Goal: Task Accomplishment & Management: Use online tool/utility

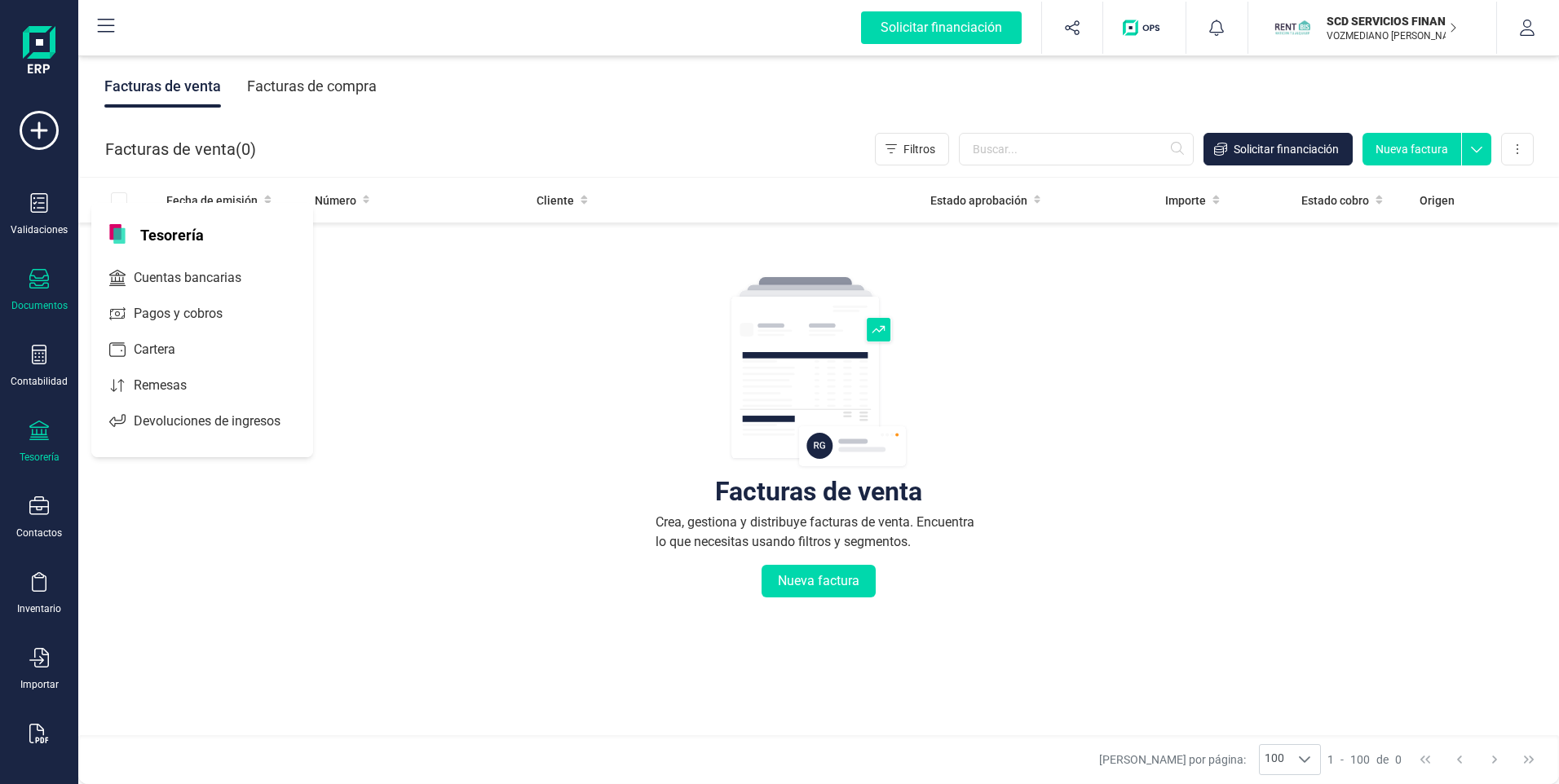
click at [44, 430] on icon at bounding box center [39, 430] width 20 height 20
click at [46, 435] on icon at bounding box center [39, 430] width 20 height 20
click at [187, 271] on span "Cuentas bancarias" at bounding box center [199, 278] width 144 height 20
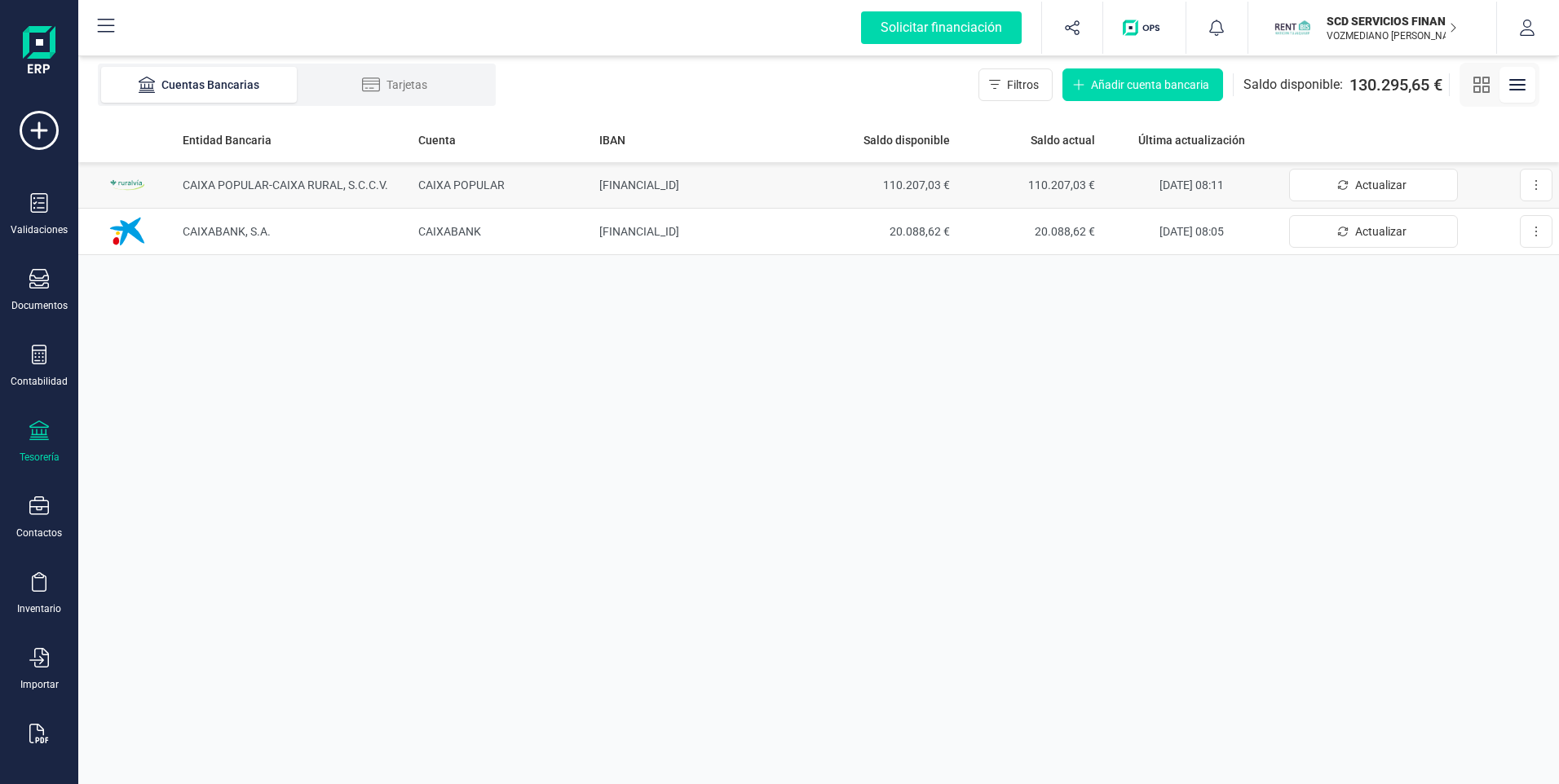
click at [724, 177] on td "[FINANCIAL_ID]" at bounding box center [701, 186] width 218 height 47
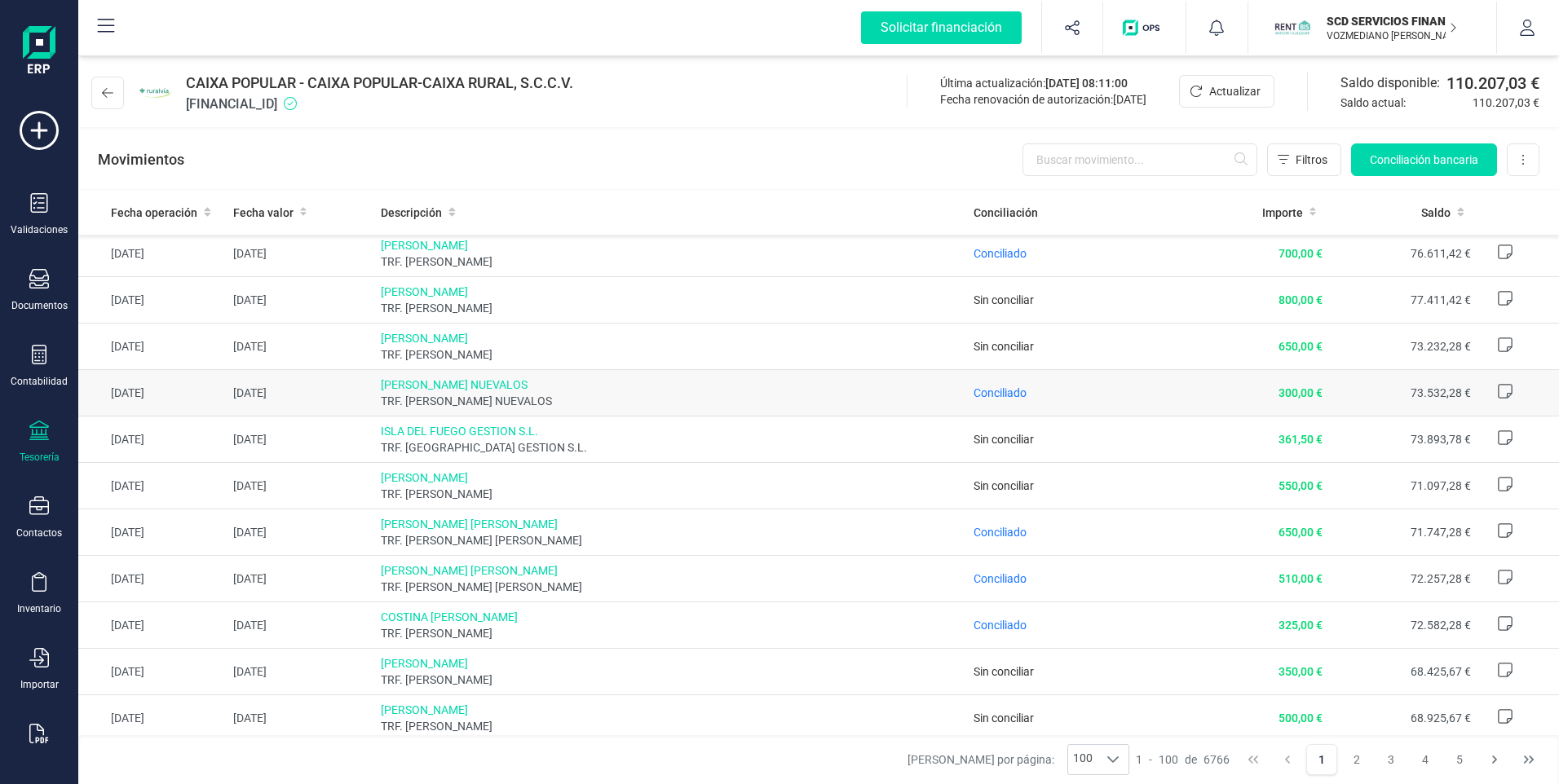
scroll to position [3749, 0]
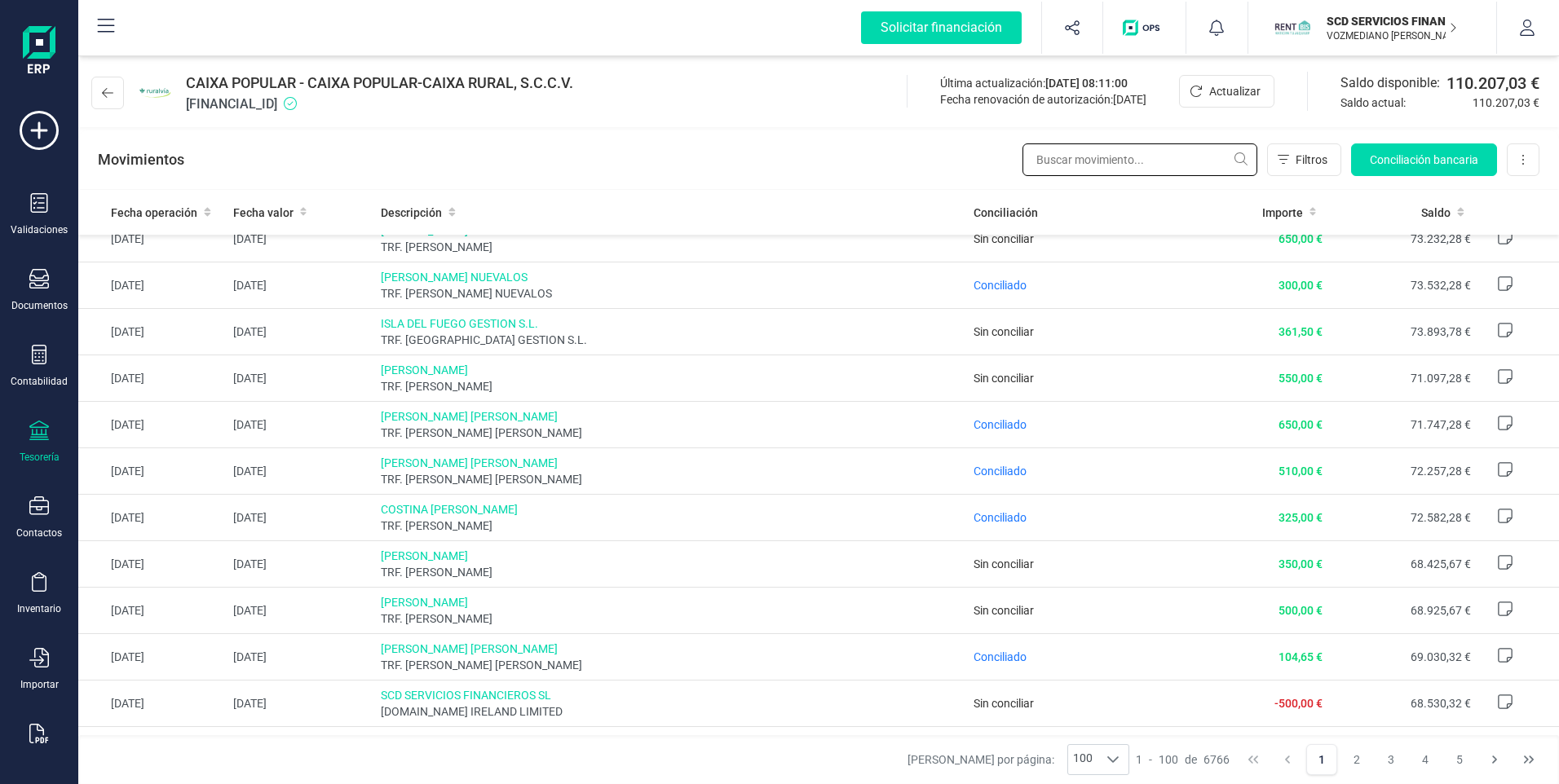
click at [1120, 166] on input "text" at bounding box center [1140, 160] width 235 height 33
type input "l"
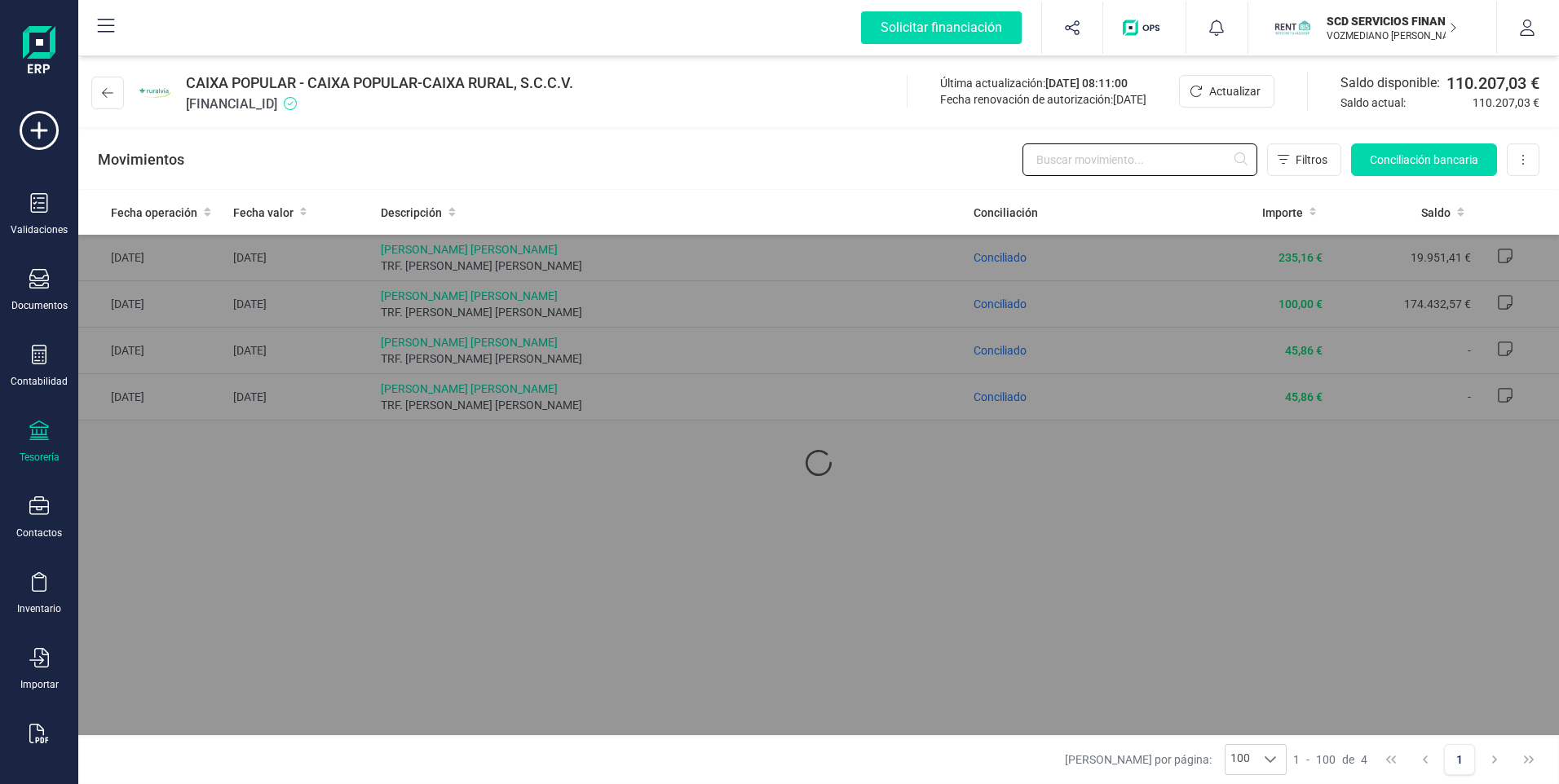
scroll to position [0, 0]
type input "[PERSON_NAME]"
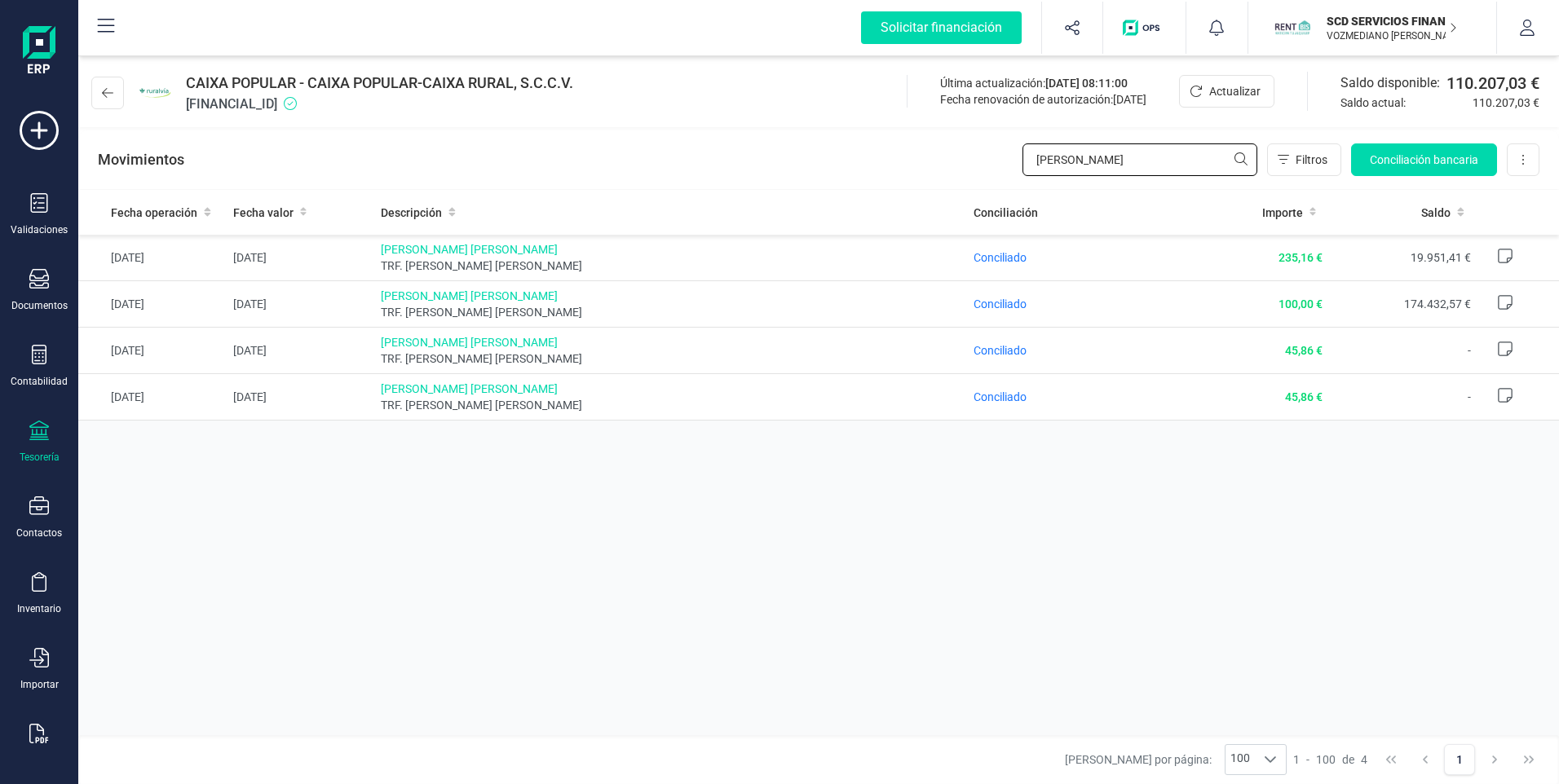
drag, startPoint x: 1120, startPoint y: 157, endPoint x: 944, endPoint y: 154, distance: 176.0
click at [944, 154] on div "Movimientos [PERSON_NAME] Filtros Conciliación bancaria Descargar Excel Elimina…" at bounding box center [818, 159] width 1481 height 58
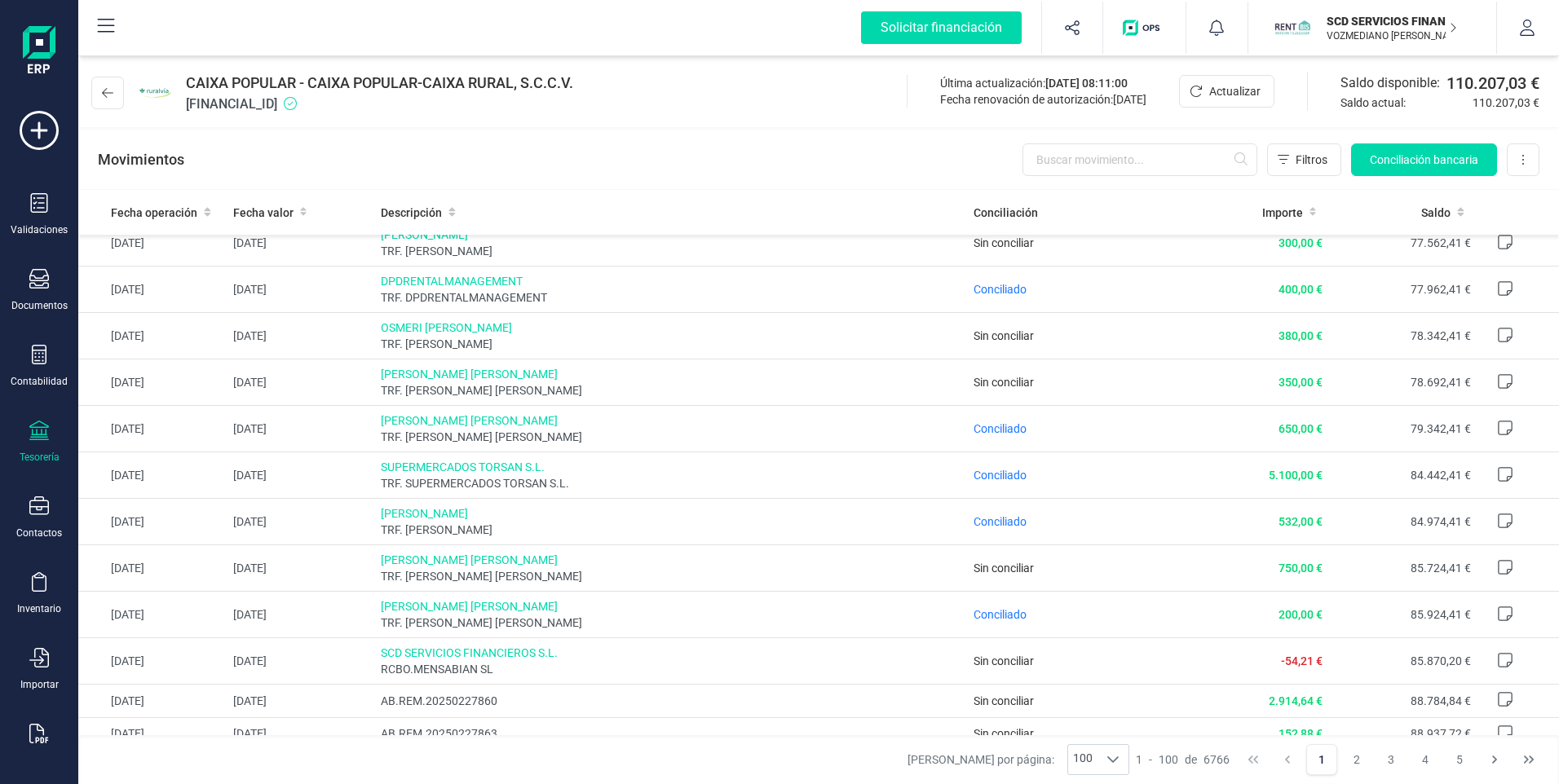
scroll to position [2119, 0]
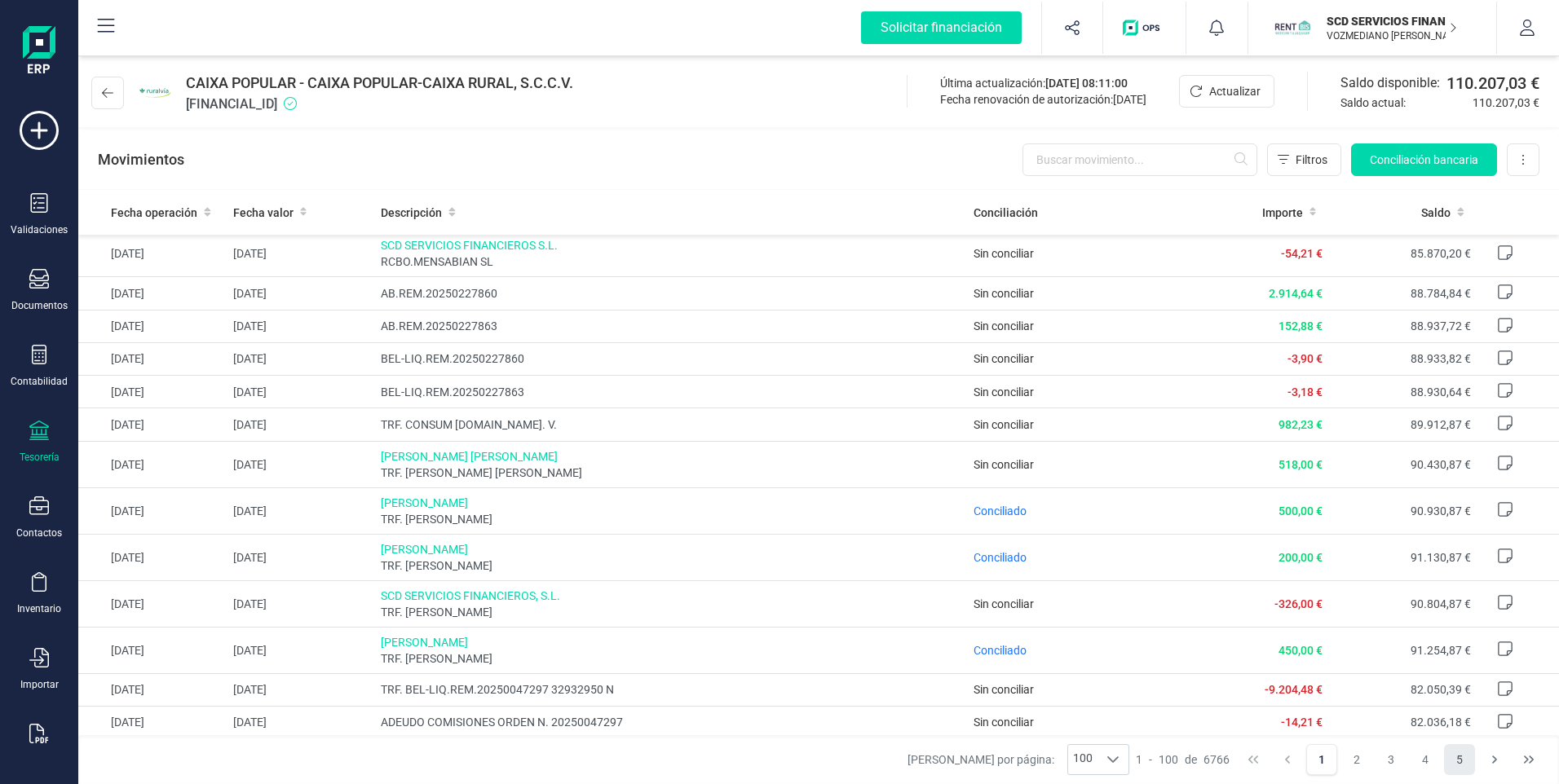
click at [1462, 763] on button "5" at bounding box center [1460, 759] width 31 height 31
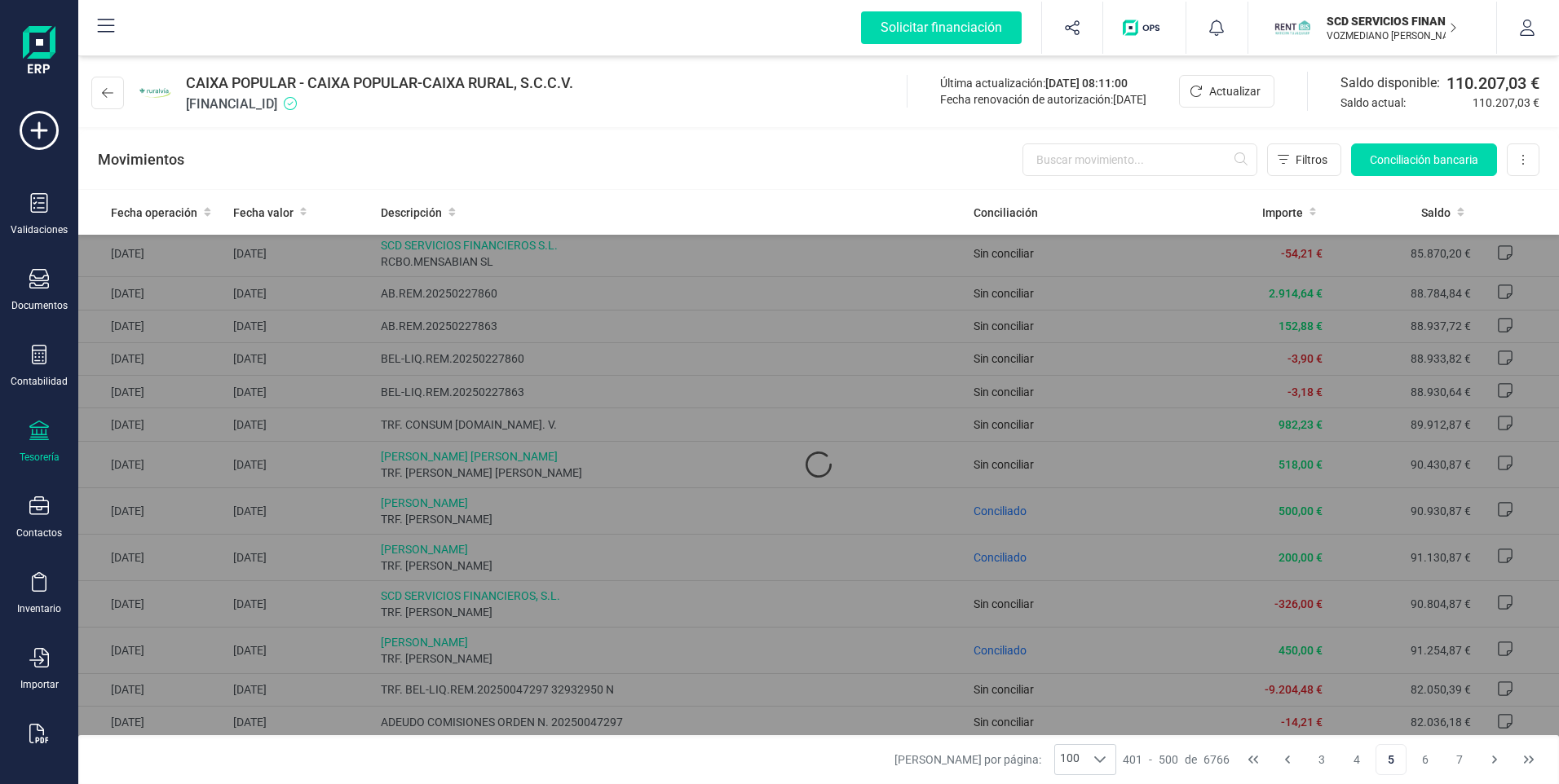
scroll to position [0, 0]
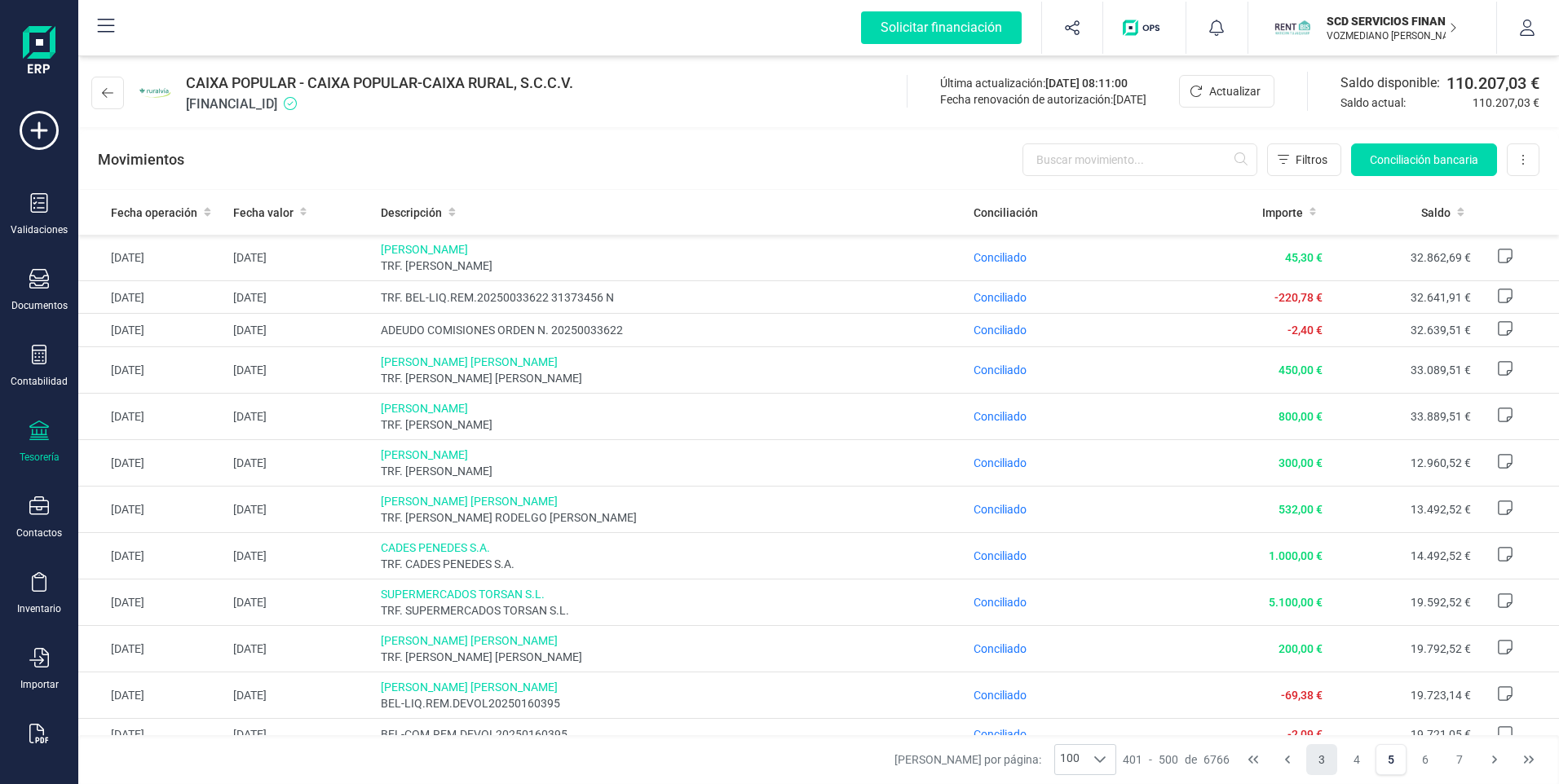
click at [1322, 764] on button "3" at bounding box center [1322, 759] width 31 height 31
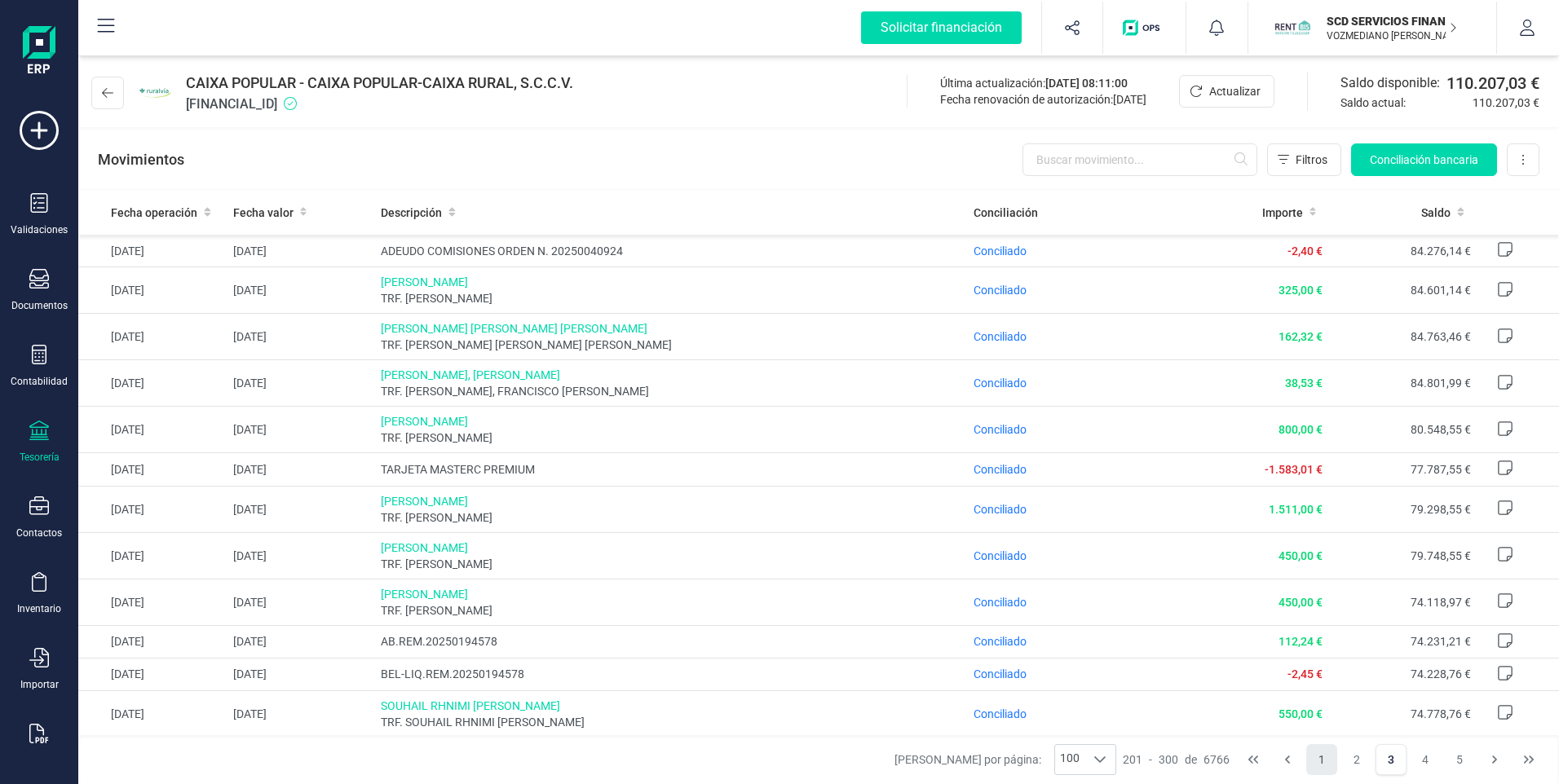
click at [1323, 762] on button "1" at bounding box center [1322, 759] width 31 height 31
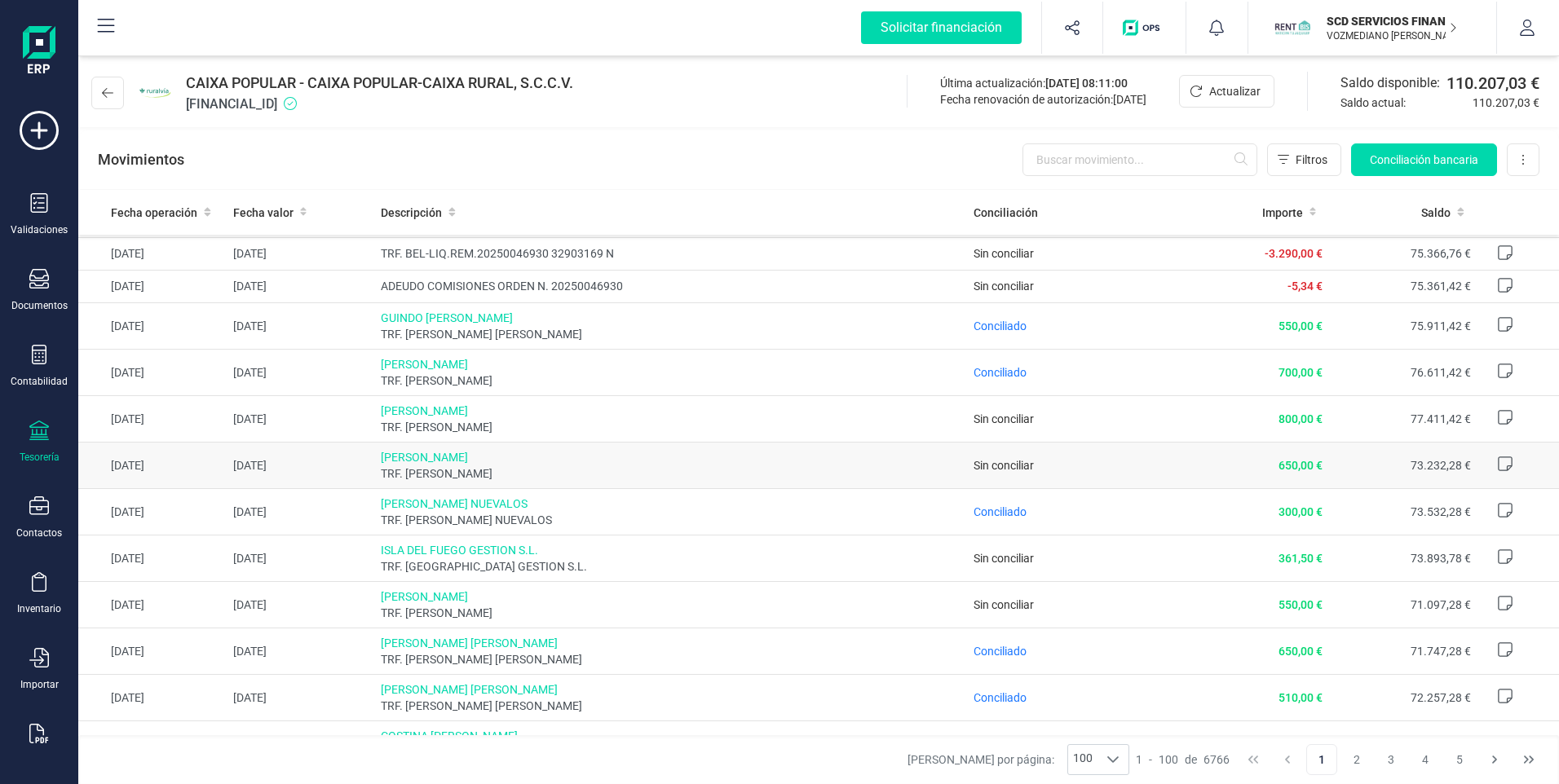
scroll to position [3936, 0]
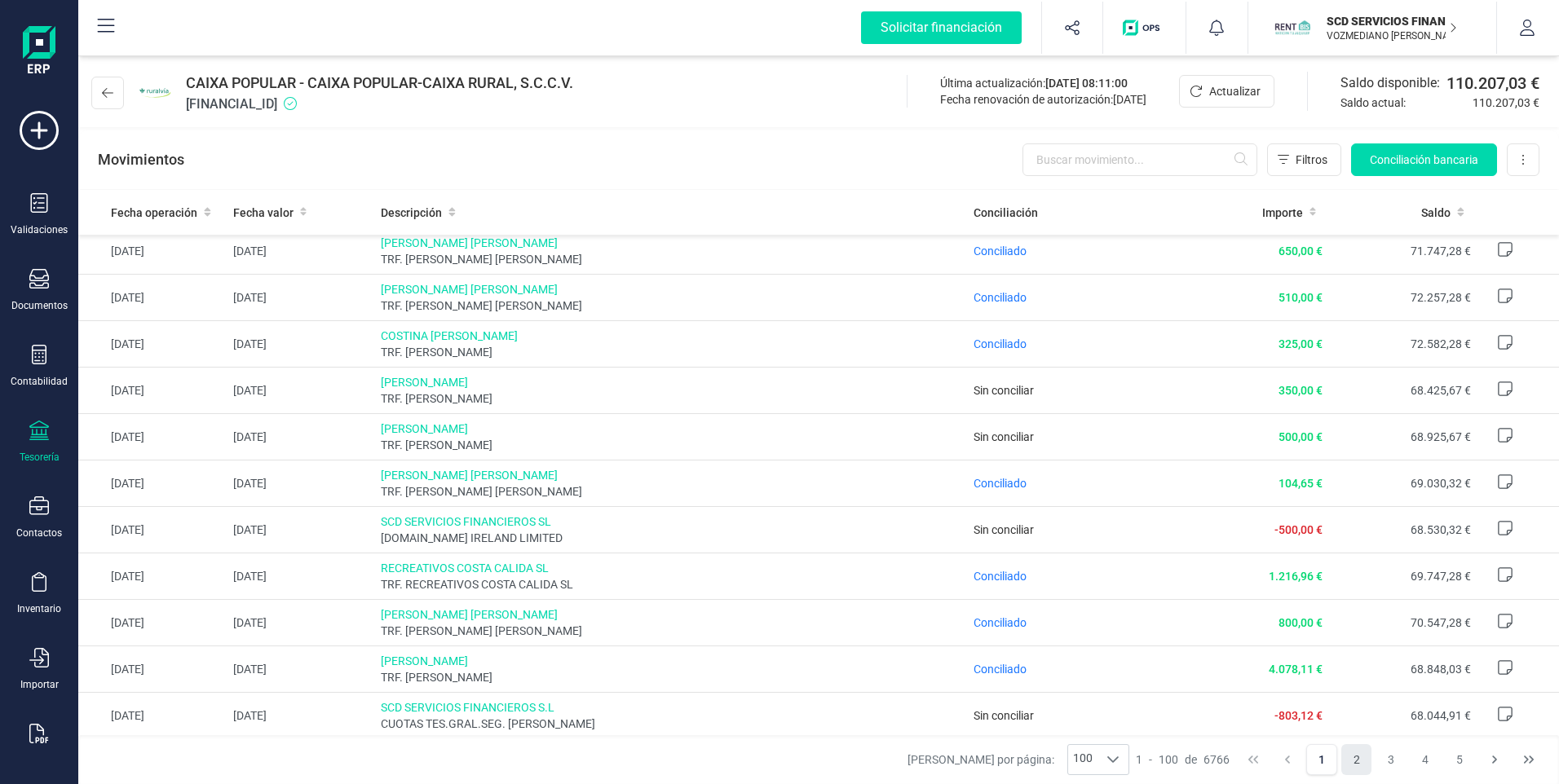
click at [1354, 760] on button "2" at bounding box center [1357, 759] width 31 height 31
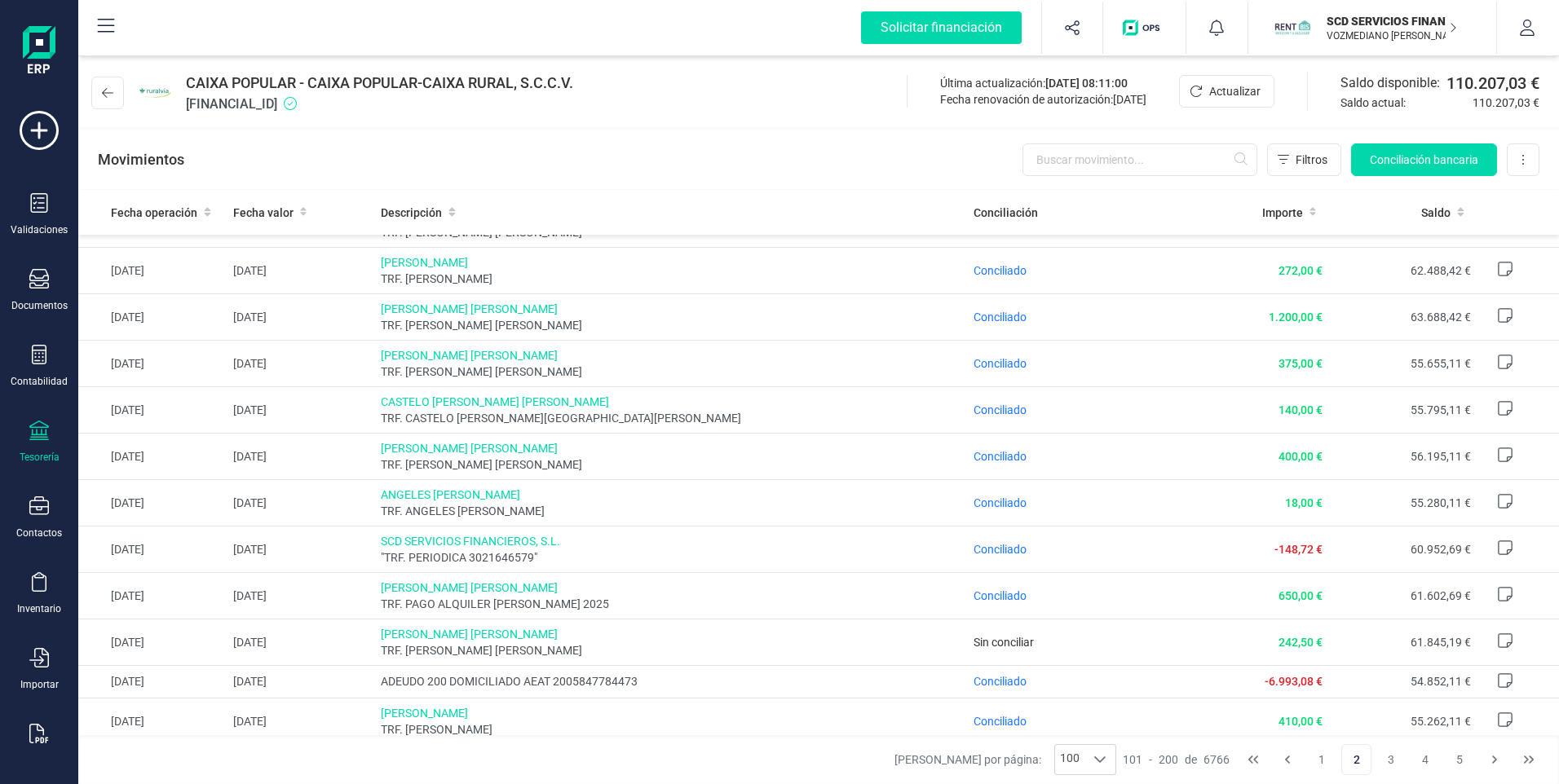
scroll to position [489, 0]
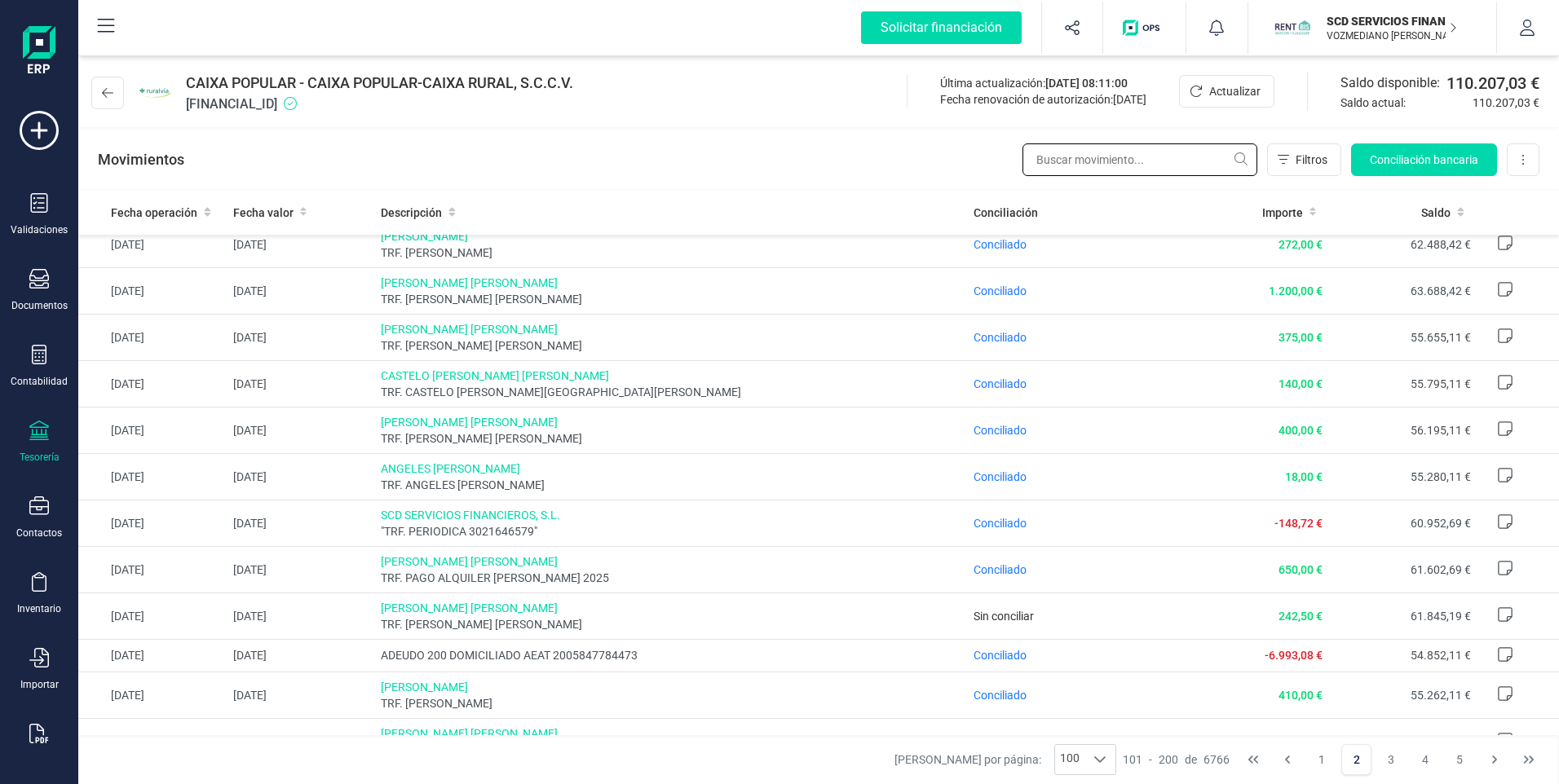
click at [1097, 161] on input "text" at bounding box center [1140, 160] width 235 height 33
type input "242,50"
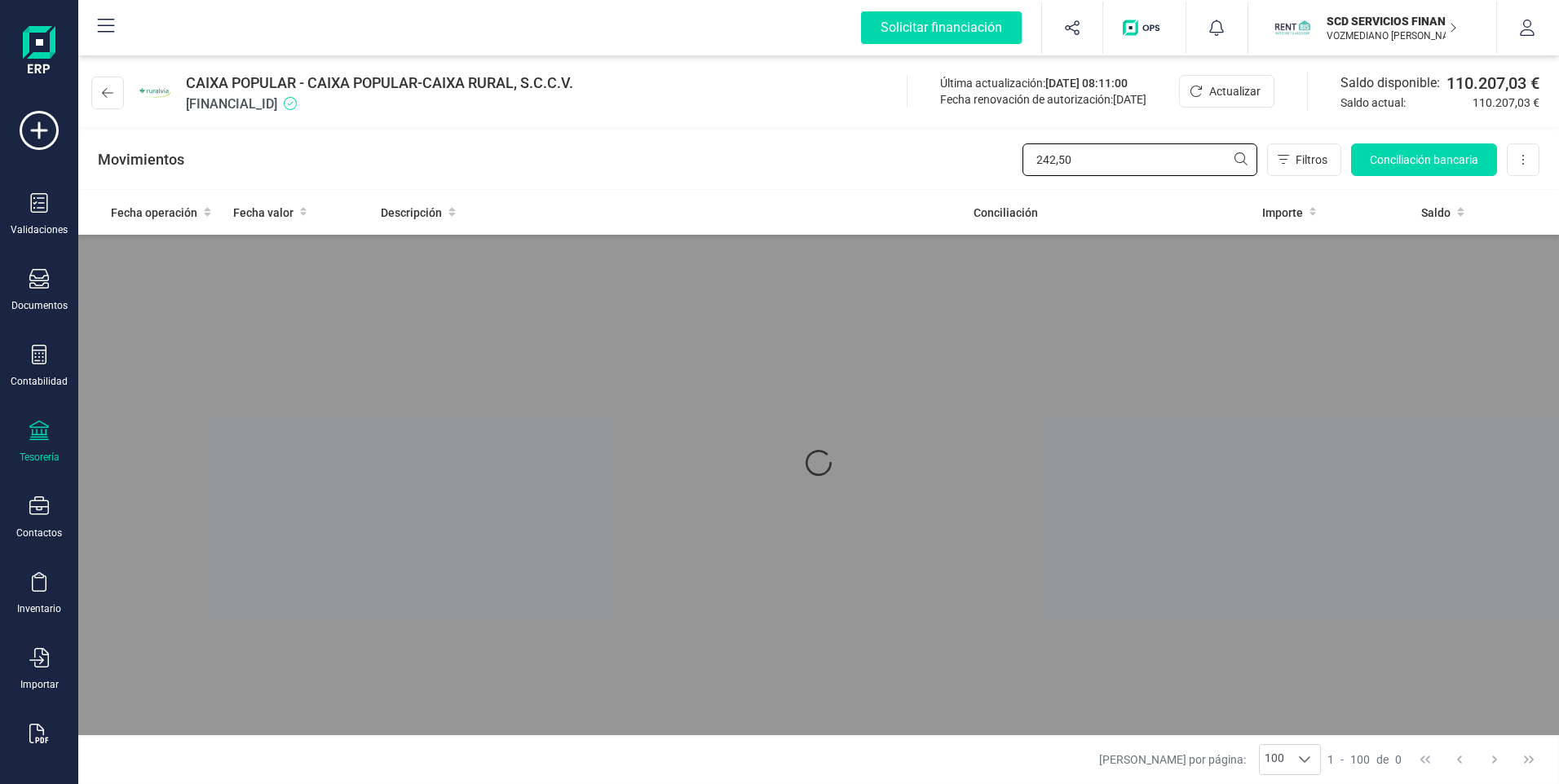
scroll to position [0, 0]
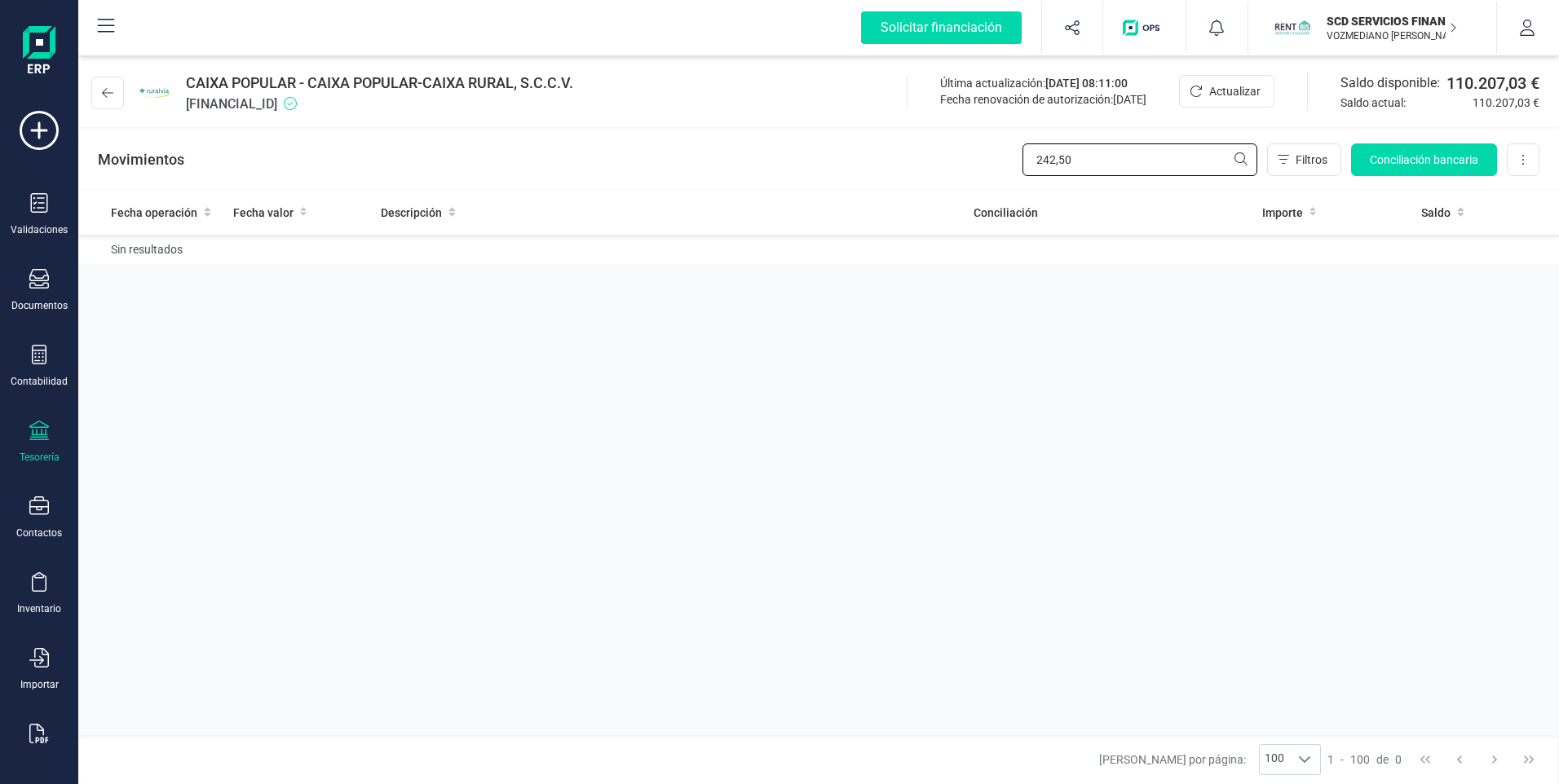
drag, startPoint x: 1116, startPoint y: 162, endPoint x: 1022, endPoint y: 162, distance: 94.0
click at [1023, 162] on input "242,50" at bounding box center [1140, 160] width 235 height 33
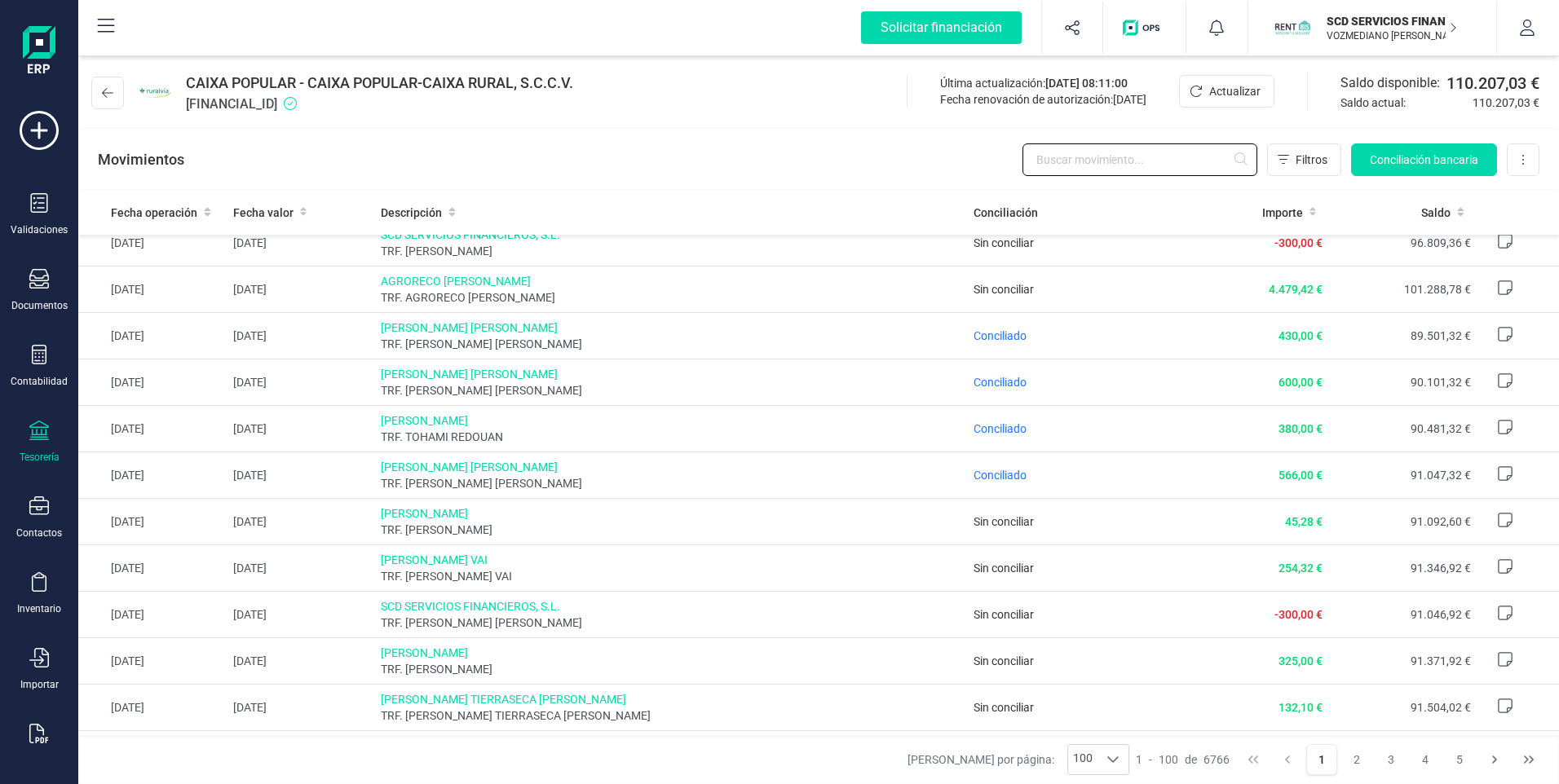
scroll to position [896, 0]
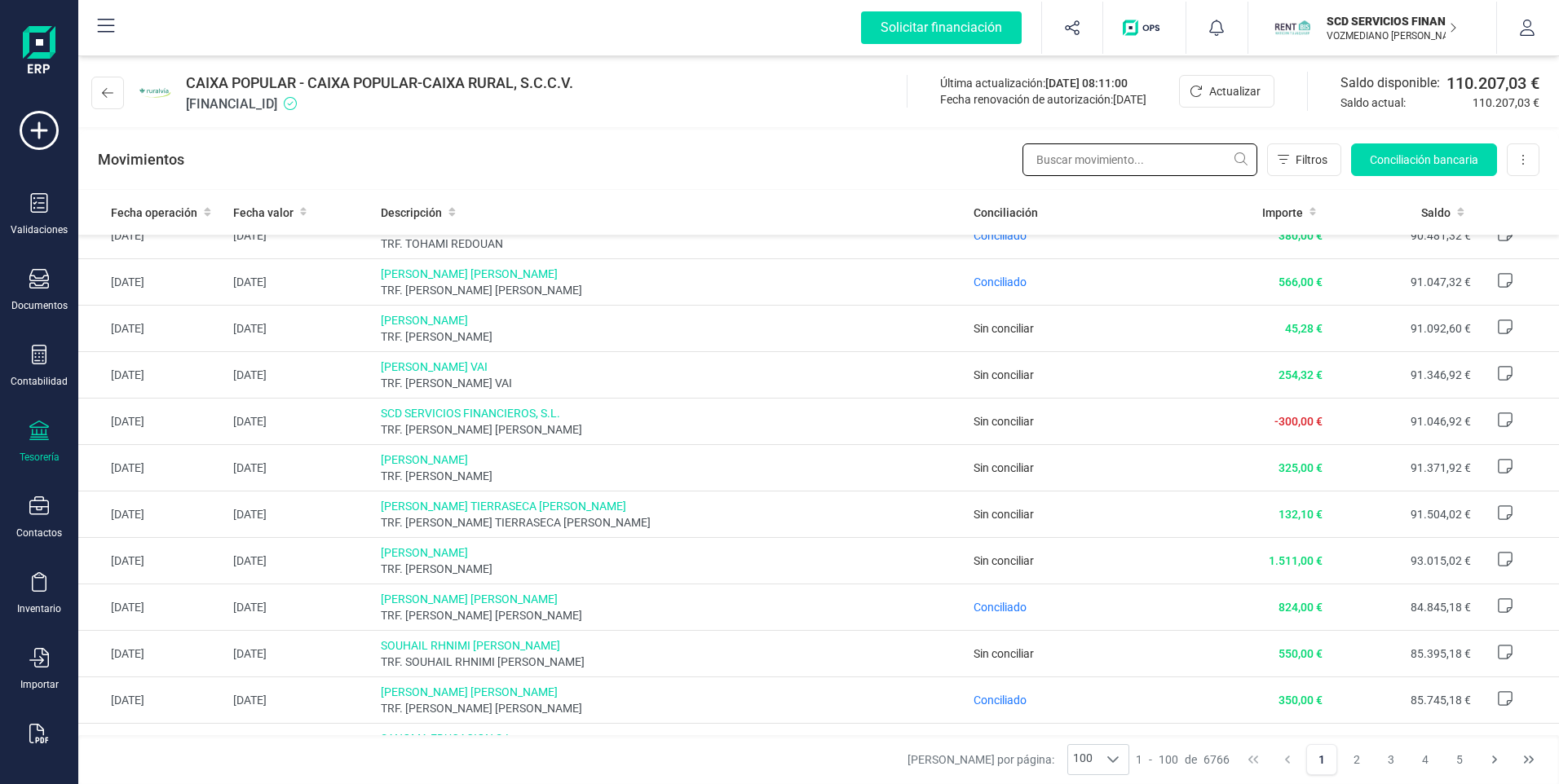
click at [1050, 154] on input "text" at bounding box center [1140, 160] width 235 height 33
type input "SOUHAIL"
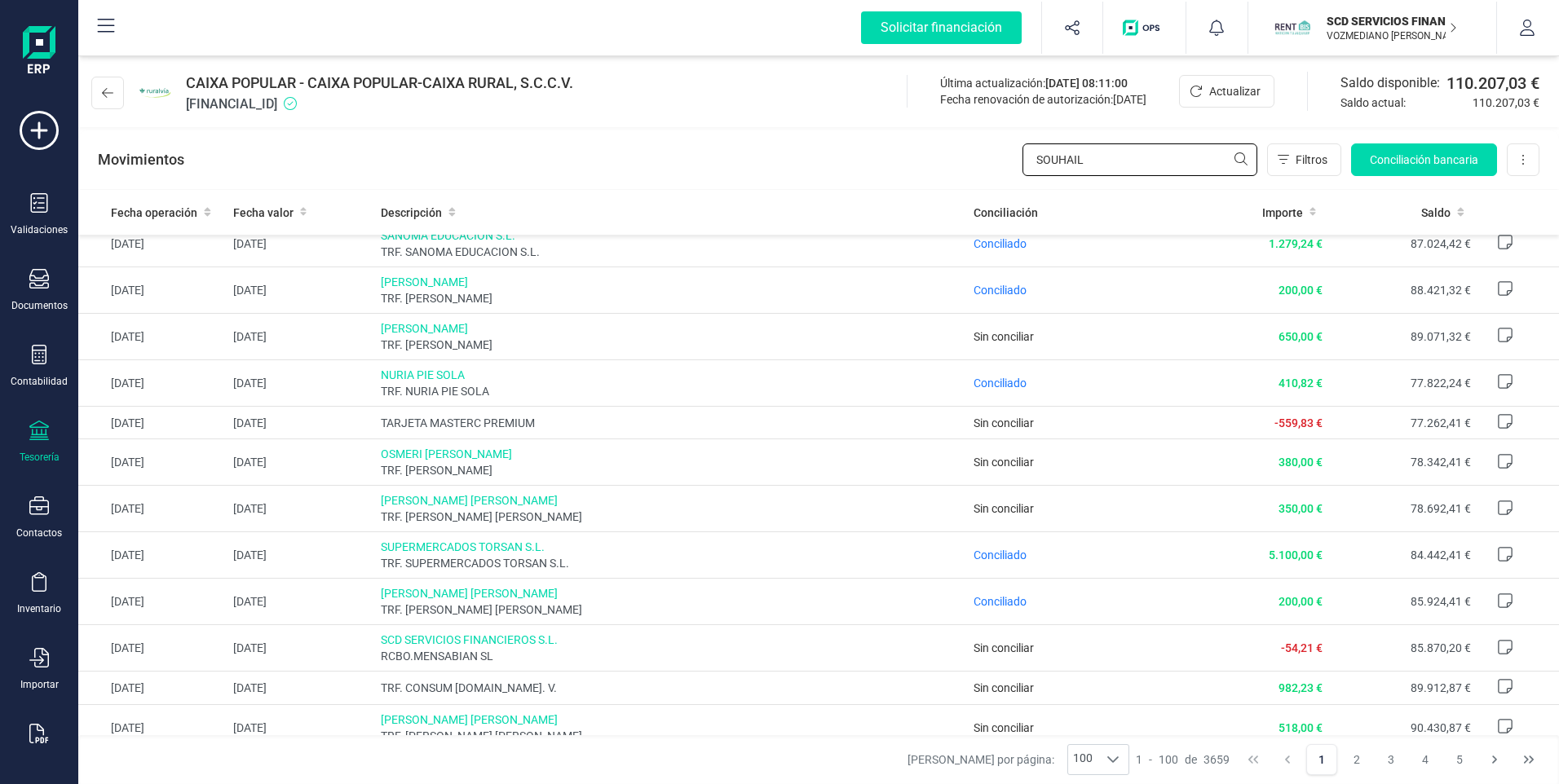
scroll to position [0, 0]
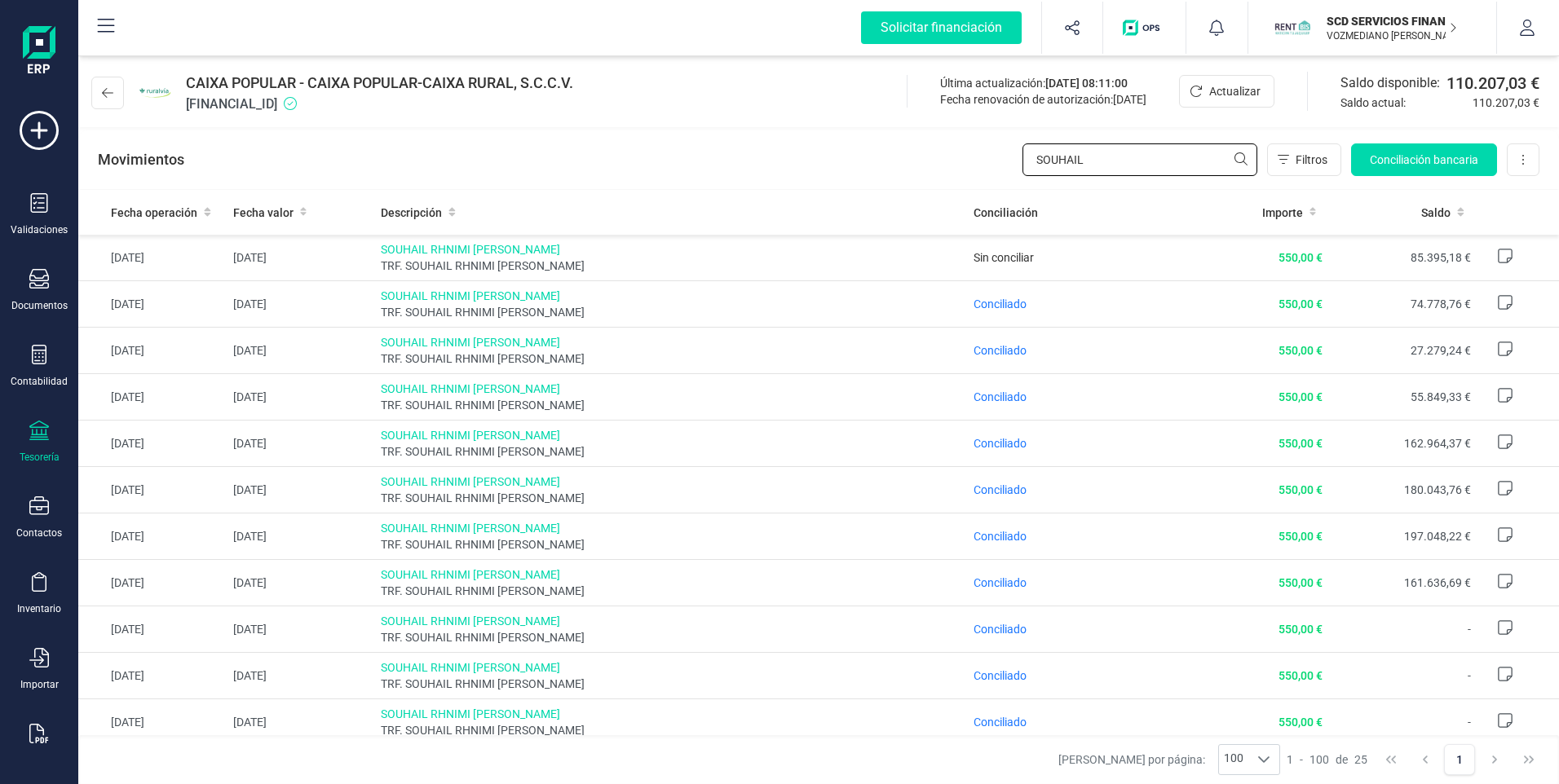
drag, startPoint x: 1106, startPoint y: 158, endPoint x: 921, endPoint y: 158, distance: 185.0
click at [921, 158] on div "Movimientos SOUHAIL Filtros Conciliación bancaria Descargar Excel Eliminar cuen…" at bounding box center [818, 159] width 1481 height 58
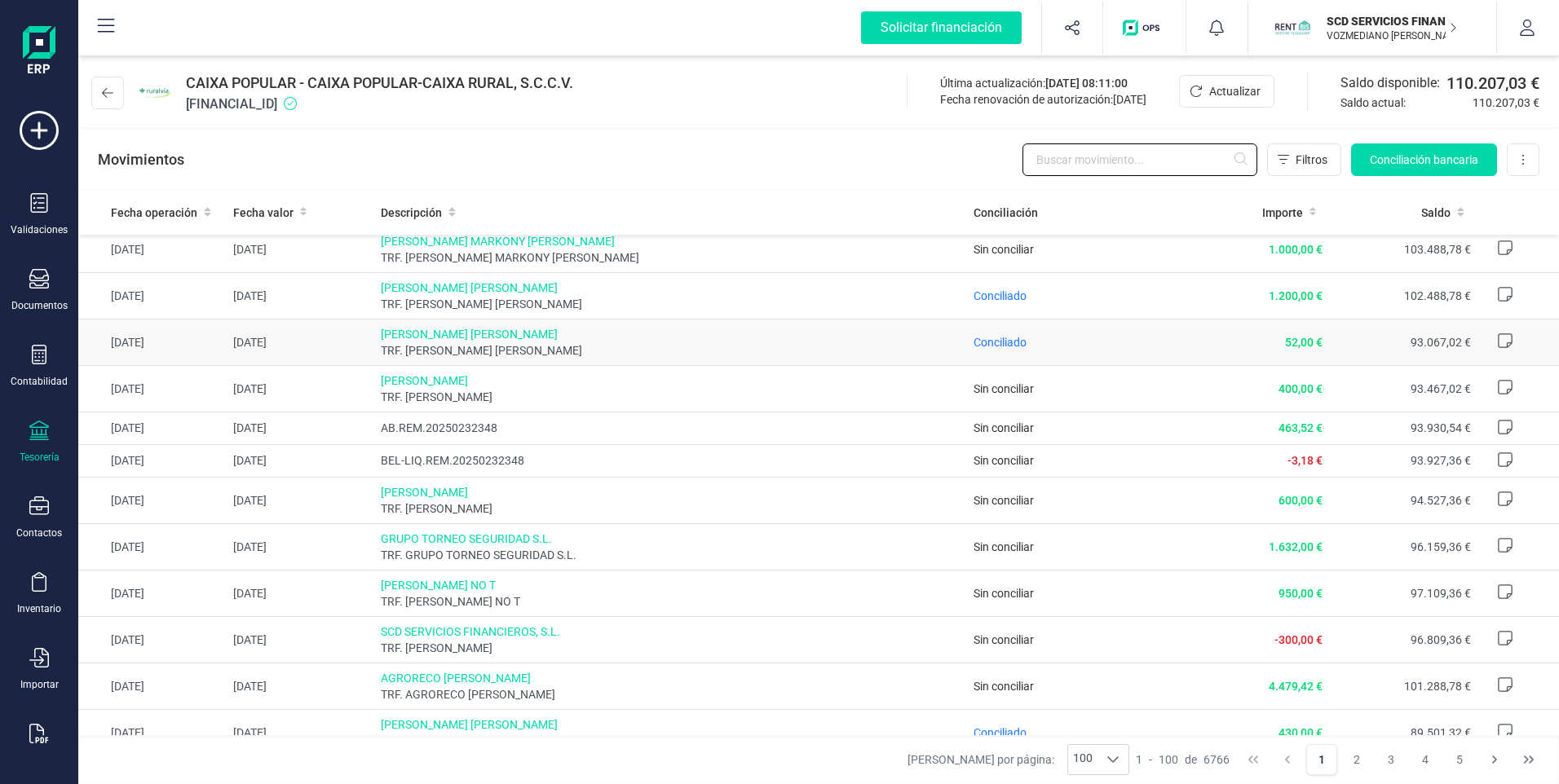
scroll to position [326, 0]
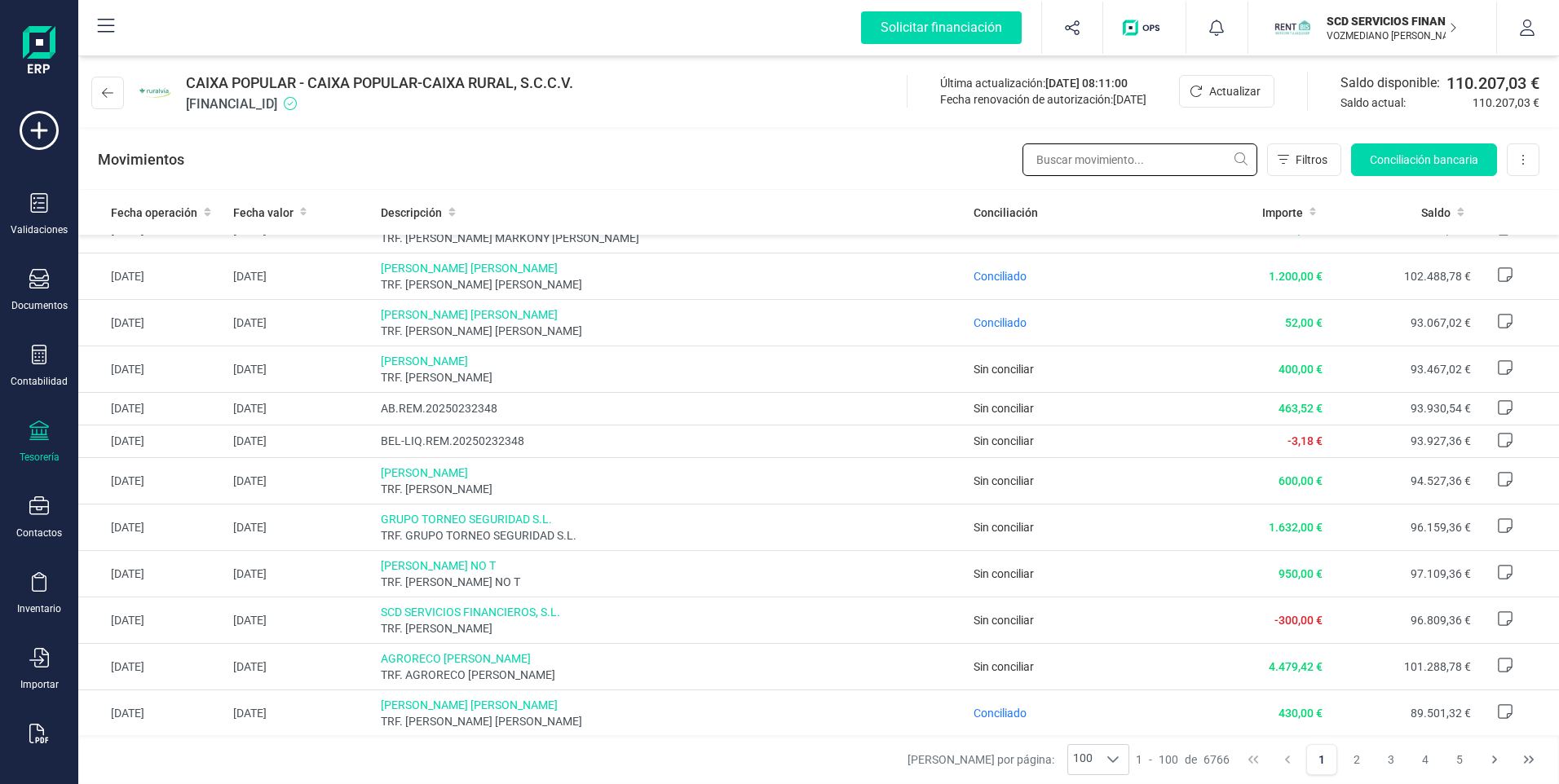
click at [1102, 153] on input "text" at bounding box center [1140, 160] width 235 height 33
type input "ZULAI"
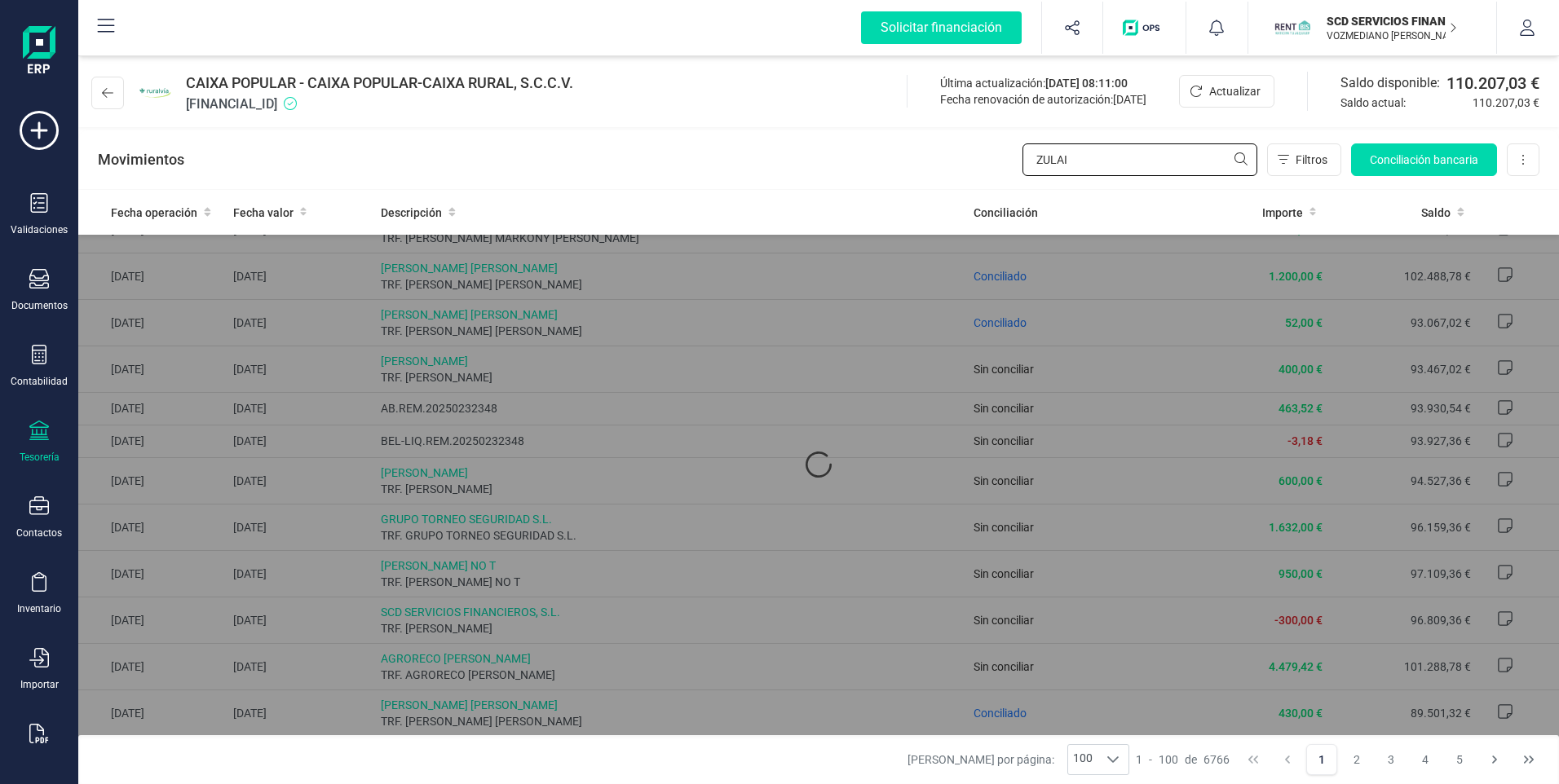
scroll to position [0, 0]
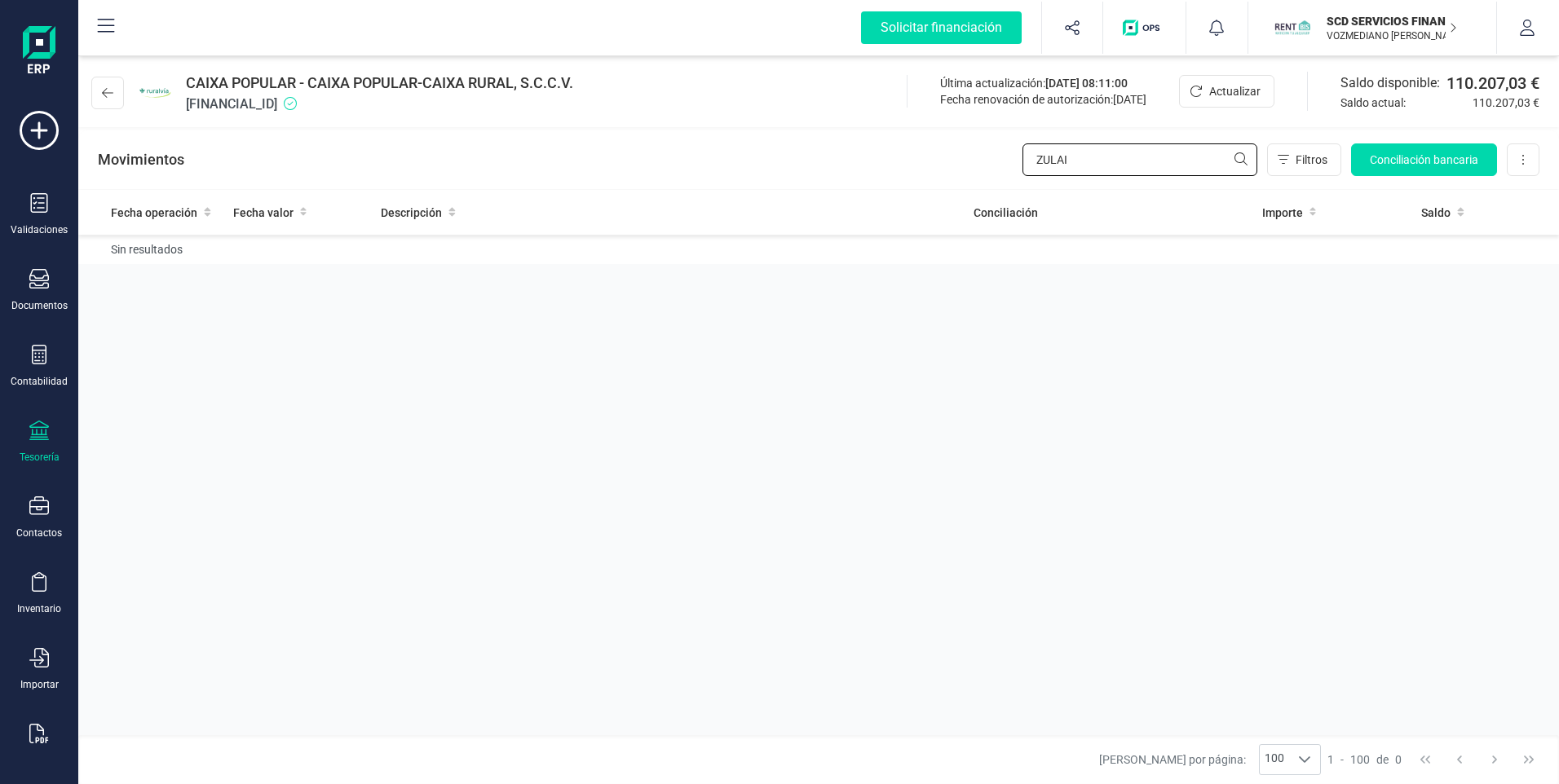
drag, startPoint x: 1083, startPoint y: 162, endPoint x: 1011, endPoint y: 158, distance: 72.1
click at [1011, 158] on div "Movimientos ZULAI Filtros Conciliación bancaria Descargar Excel Eliminar cuenta" at bounding box center [818, 159] width 1481 height 58
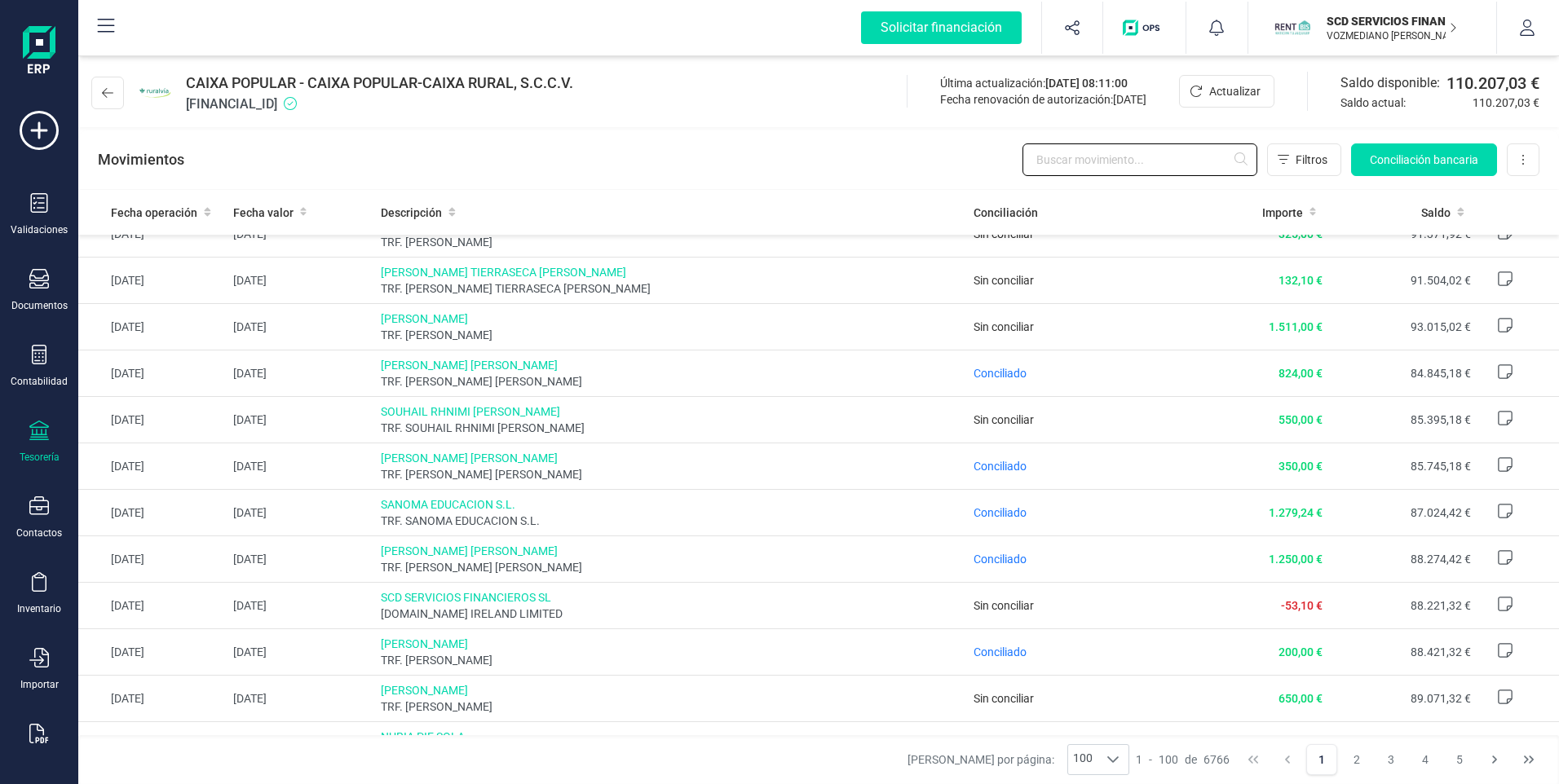
scroll to position [1141, 0]
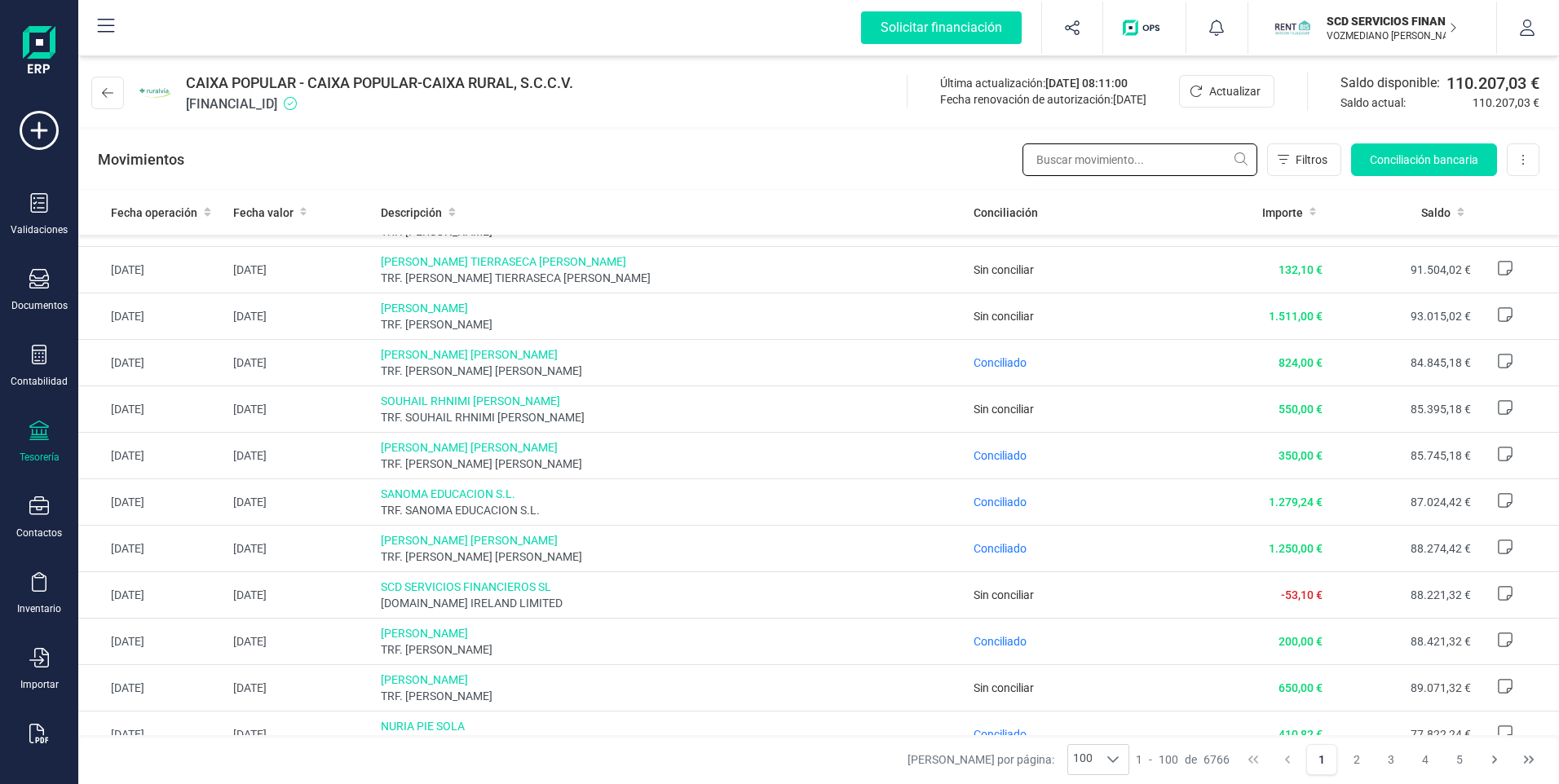
click at [1051, 159] on input "text" at bounding box center [1140, 160] width 235 height 33
click at [1182, 168] on input "[PERSON_NAME]" at bounding box center [1140, 160] width 235 height 33
click at [1146, 161] on input "[PERSON_NAME]" at bounding box center [1140, 160] width 235 height 33
click at [1161, 161] on input "[PERSON_NAME]" at bounding box center [1140, 160] width 235 height 33
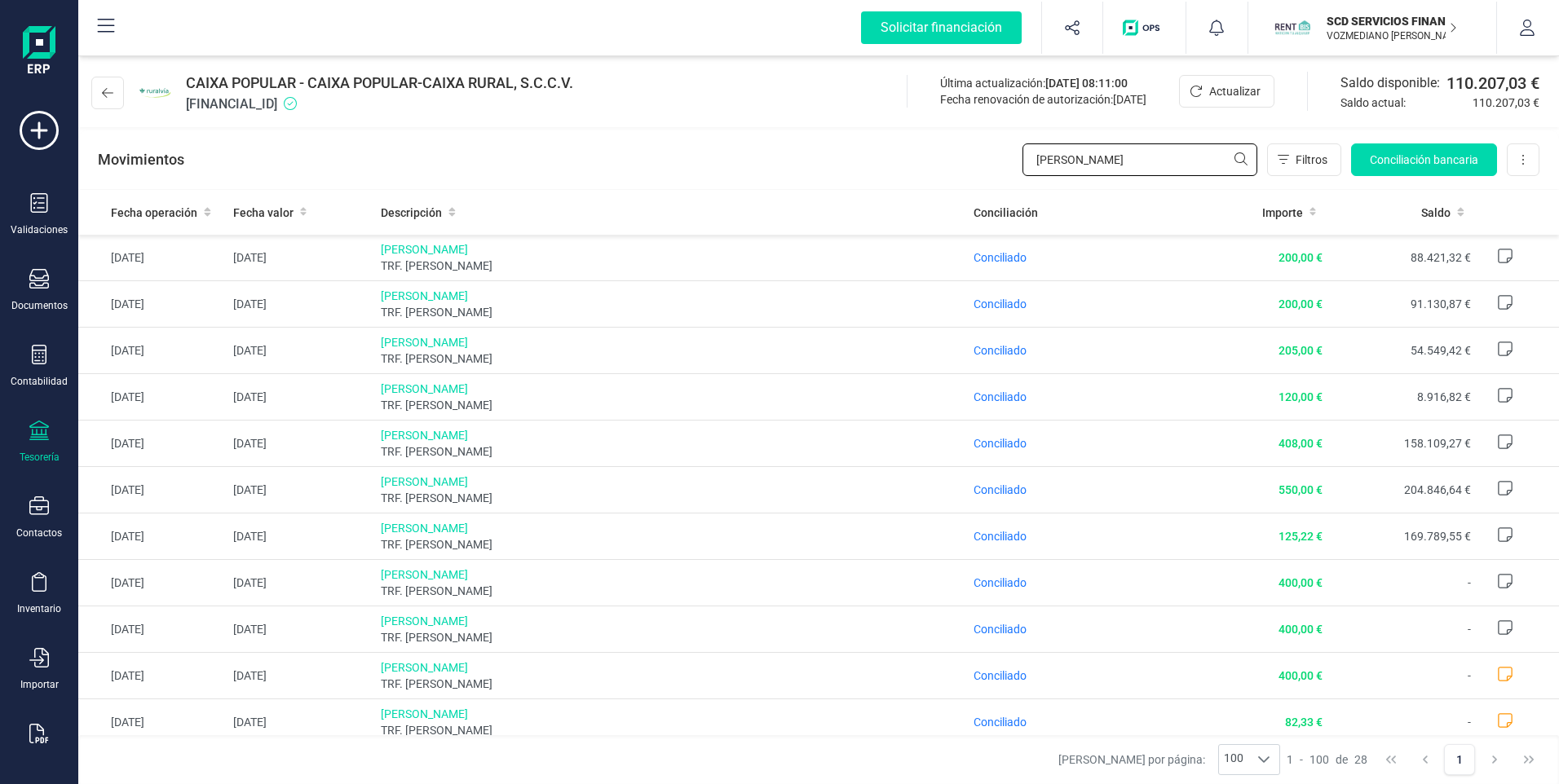
drag, startPoint x: 1187, startPoint y: 159, endPoint x: 992, endPoint y: 154, distance: 195.1
click at [992, 154] on div "Movimientos [PERSON_NAME] Filtros Conciliación bancaria Descargar Excel Elimina…" at bounding box center [818, 159] width 1481 height 58
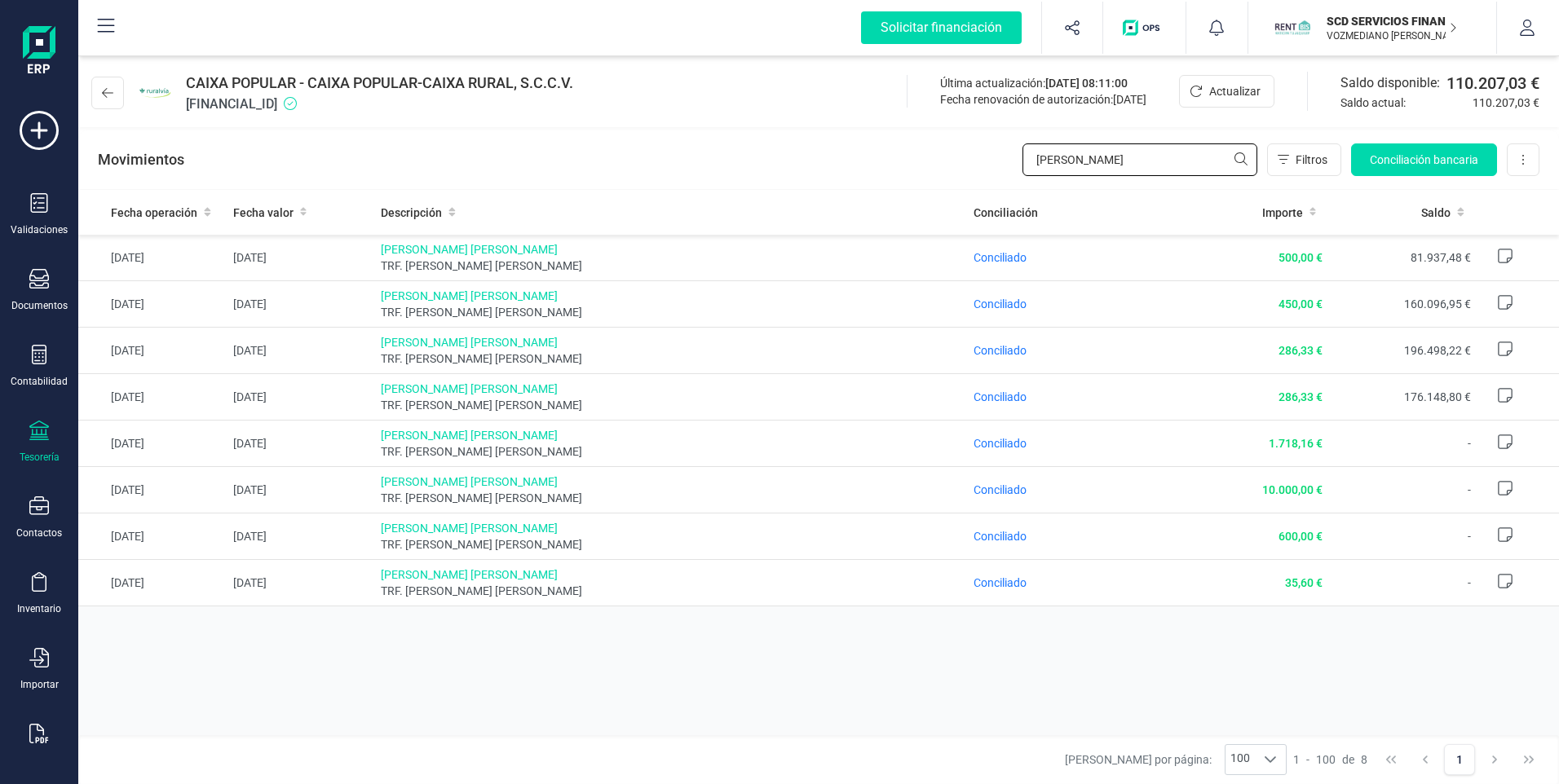
drag, startPoint x: 1130, startPoint y: 154, endPoint x: 986, endPoint y: 147, distance: 144.2
click at [986, 147] on div "Movimientos [PERSON_NAME] Filtros Conciliación bancaria Descargar Excel Elimina…" at bounding box center [818, 159] width 1481 height 58
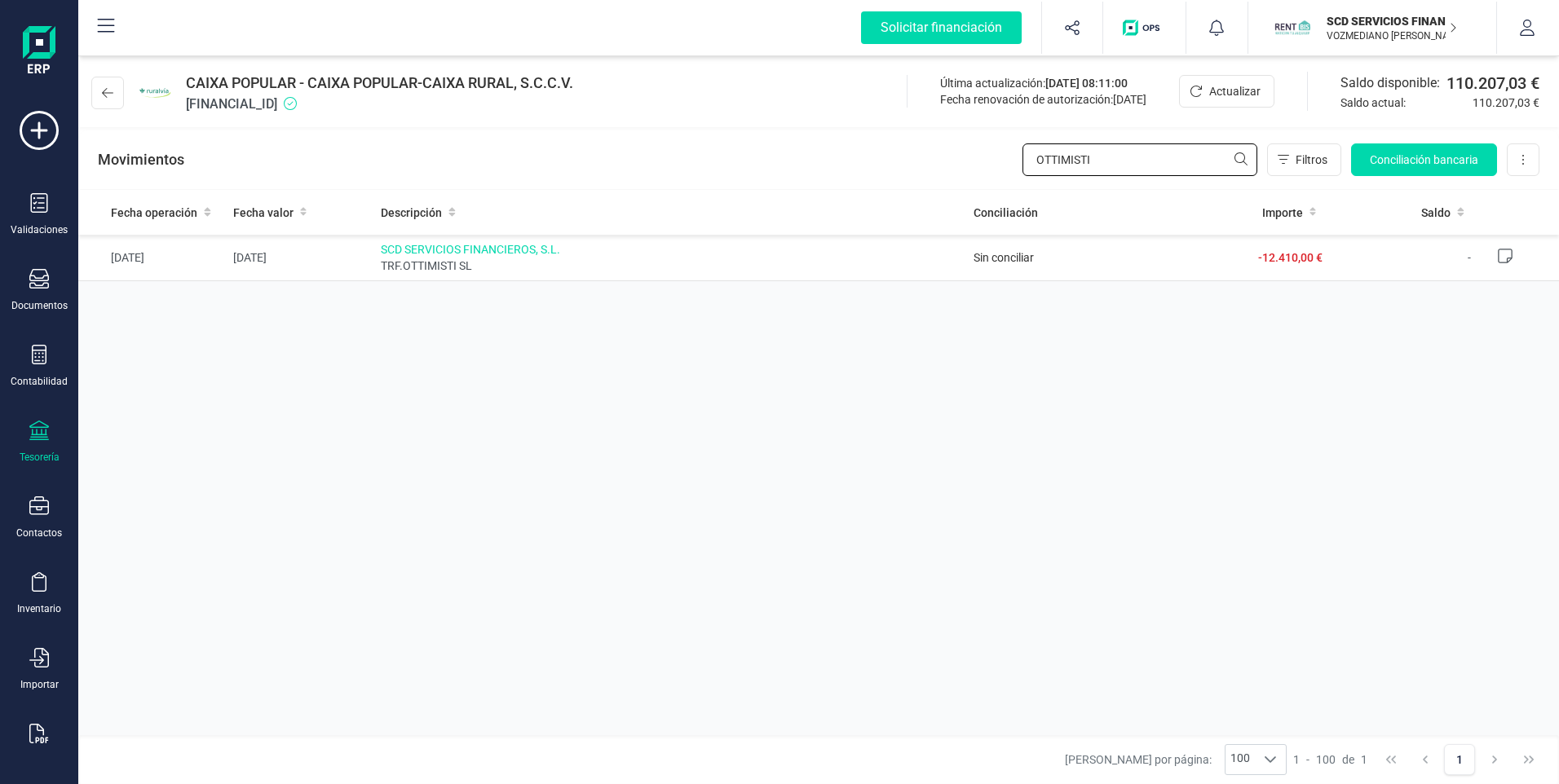
drag, startPoint x: 1106, startPoint y: 155, endPoint x: 1007, endPoint y: 152, distance: 99.0
click at [1007, 152] on div "Movimientos OTTIMISTI Filtros Conciliación bancaria Descargar Excel Eliminar cu…" at bounding box center [818, 159] width 1481 height 58
click at [1155, 158] on input "OTTIMISTI" at bounding box center [1140, 160] width 235 height 33
click at [1138, 156] on input "OTTIMISTI" at bounding box center [1140, 160] width 235 height 33
drag, startPoint x: 1138, startPoint y: 156, endPoint x: 1032, endPoint y: 157, distance: 106.0
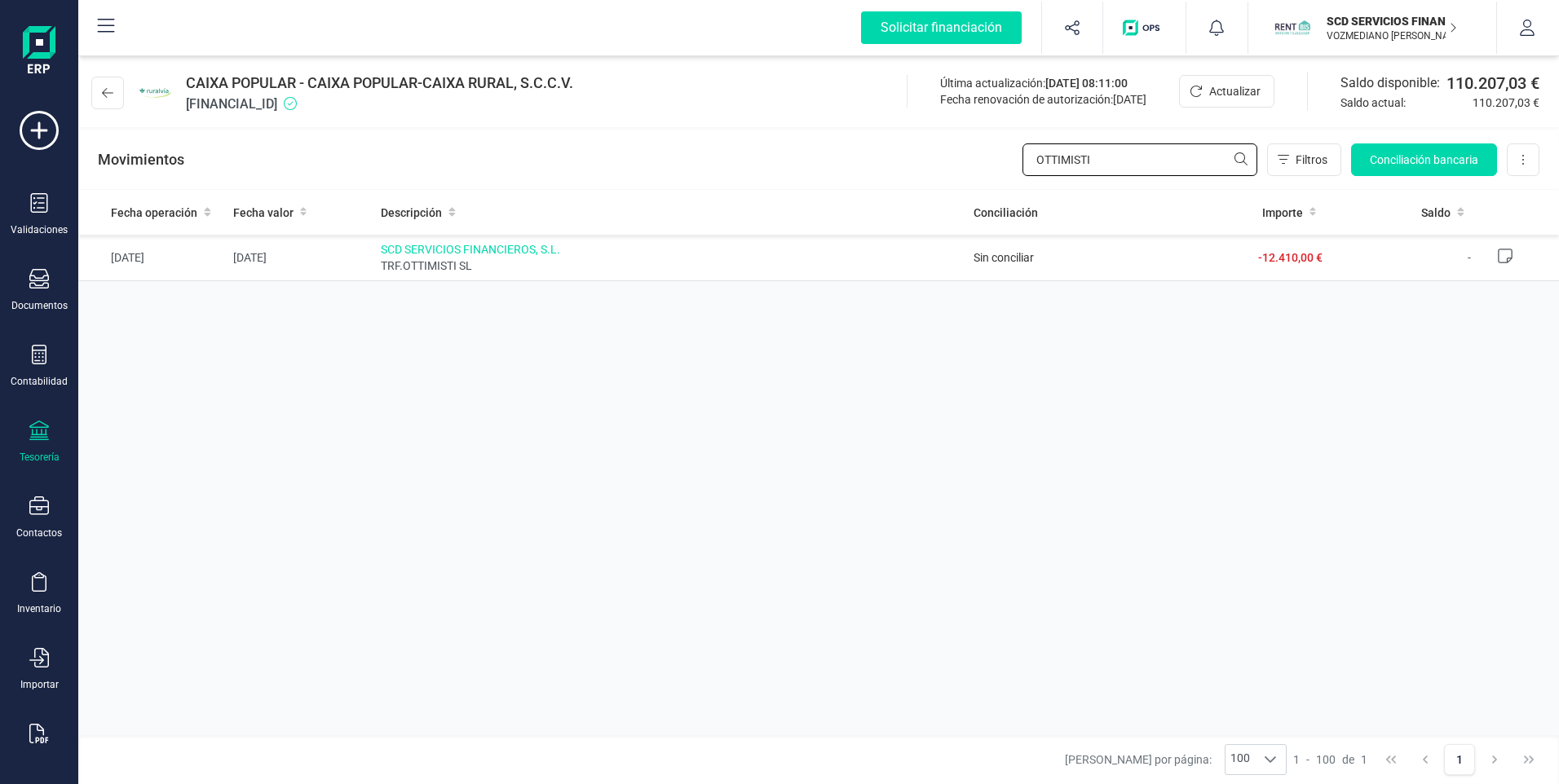
click at [1032, 157] on input "OTTIMISTI" at bounding box center [1140, 160] width 235 height 33
click at [1059, 159] on input "ECOALIMENT" at bounding box center [1140, 160] width 235 height 33
drag, startPoint x: 1135, startPoint y: 158, endPoint x: 1062, endPoint y: 160, distance: 73.0
click at [1062, 160] on input "ECO ALIMENT" at bounding box center [1140, 160] width 235 height 33
type input "ECO"
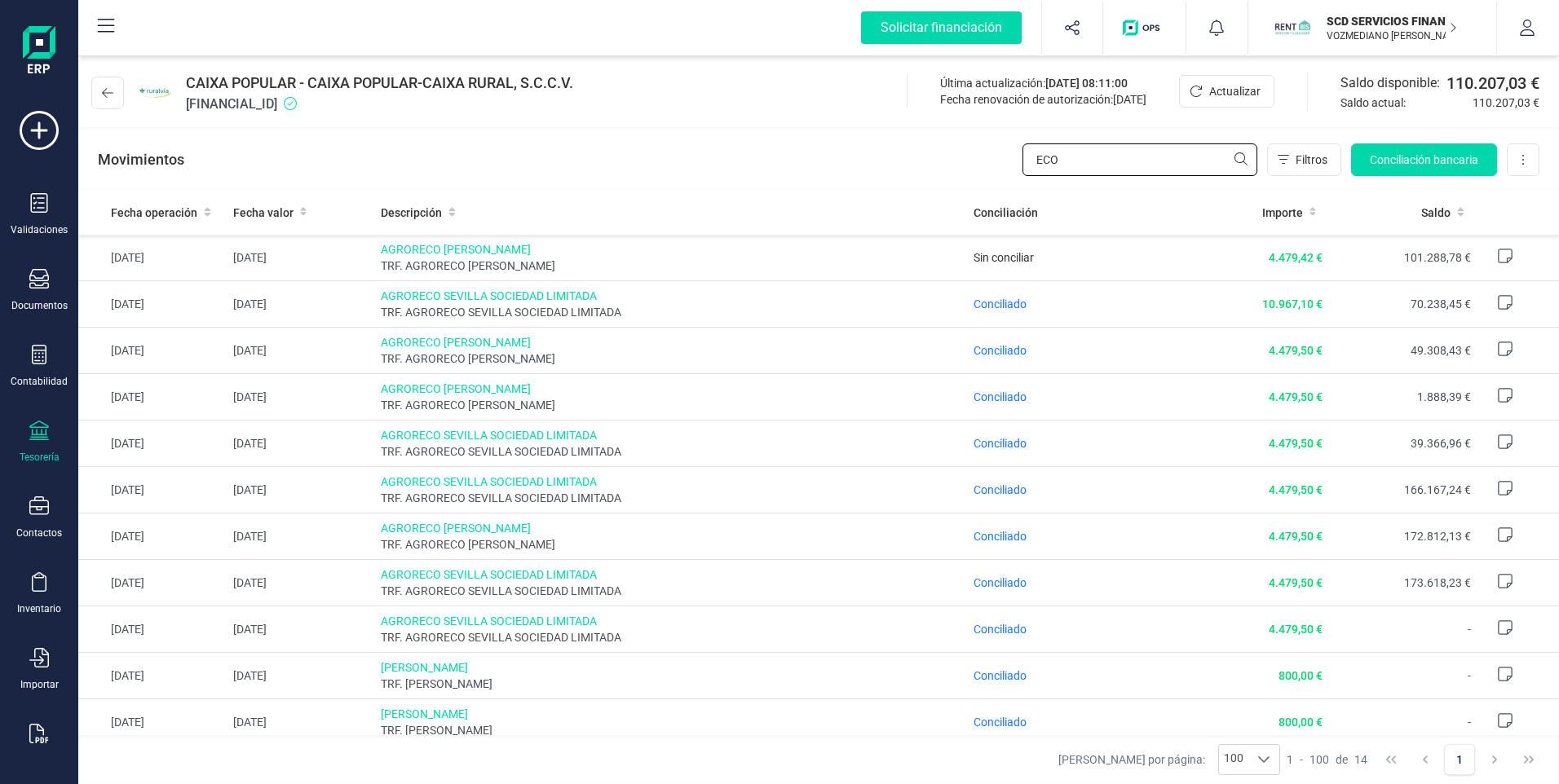
drag, startPoint x: 1063, startPoint y: 163, endPoint x: 1016, endPoint y: 168, distance: 47.3
click at [1016, 168] on div "Movimientos ECO Filtros Conciliación bancaria Descargar Excel Eliminar cuenta" at bounding box center [818, 159] width 1481 height 58
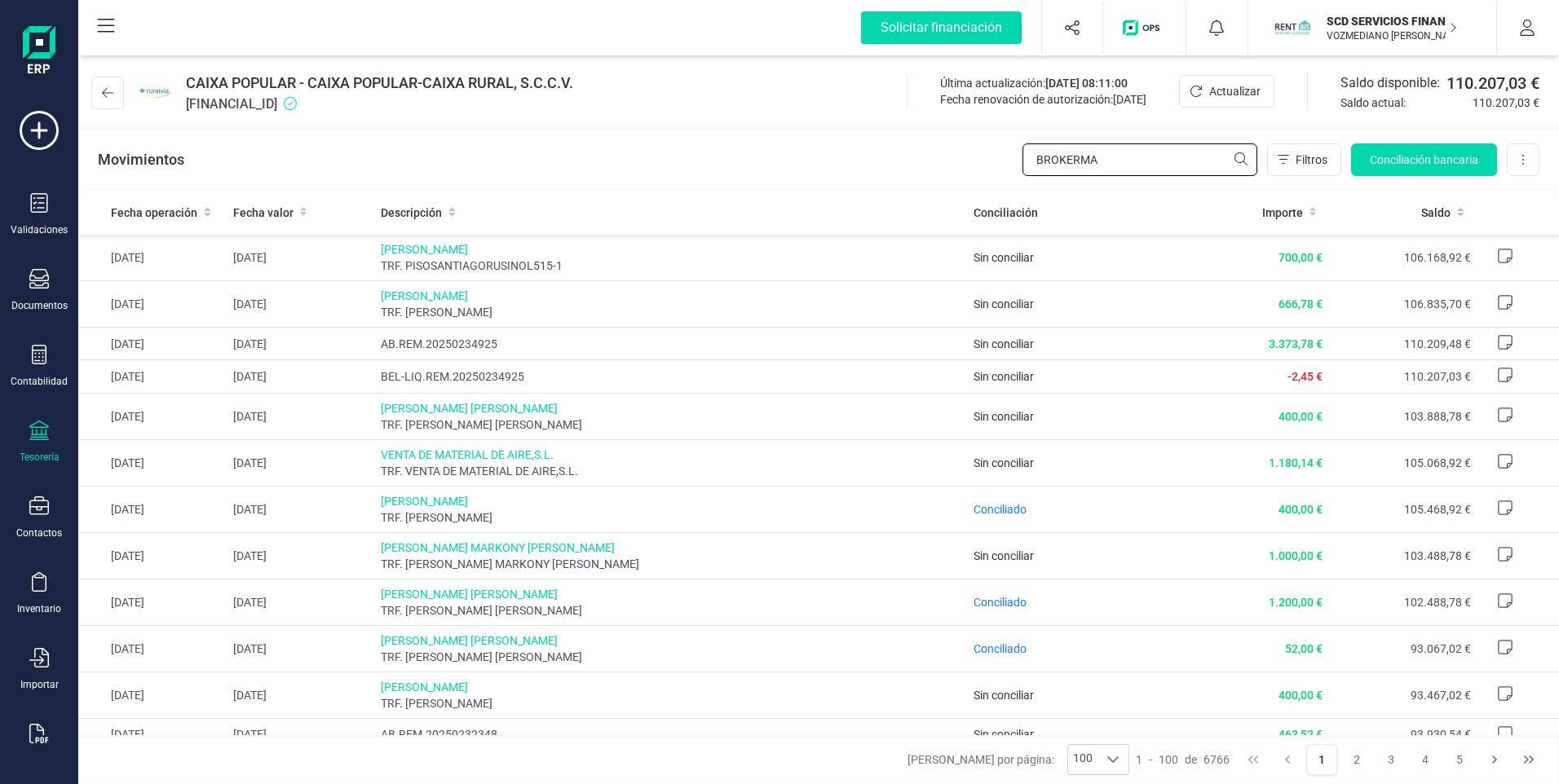
type input "BROKERMAP"
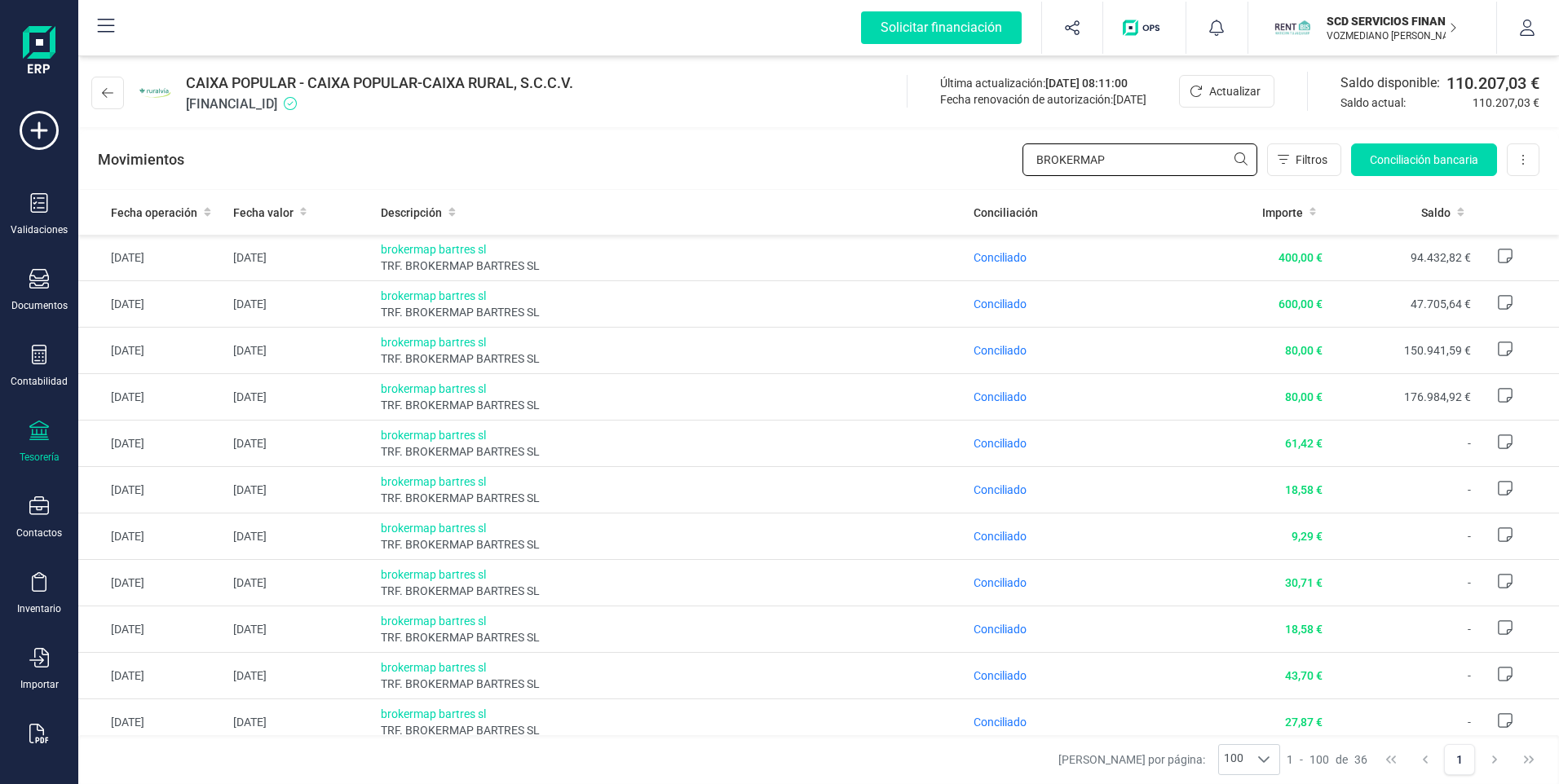
drag, startPoint x: 1122, startPoint y: 161, endPoint x: 1025, endPoint y: 153, distance: 97.3
click at [1025, 153] on input "BROKERMAP" at bounding box center [1140, 160] width 235 height 33
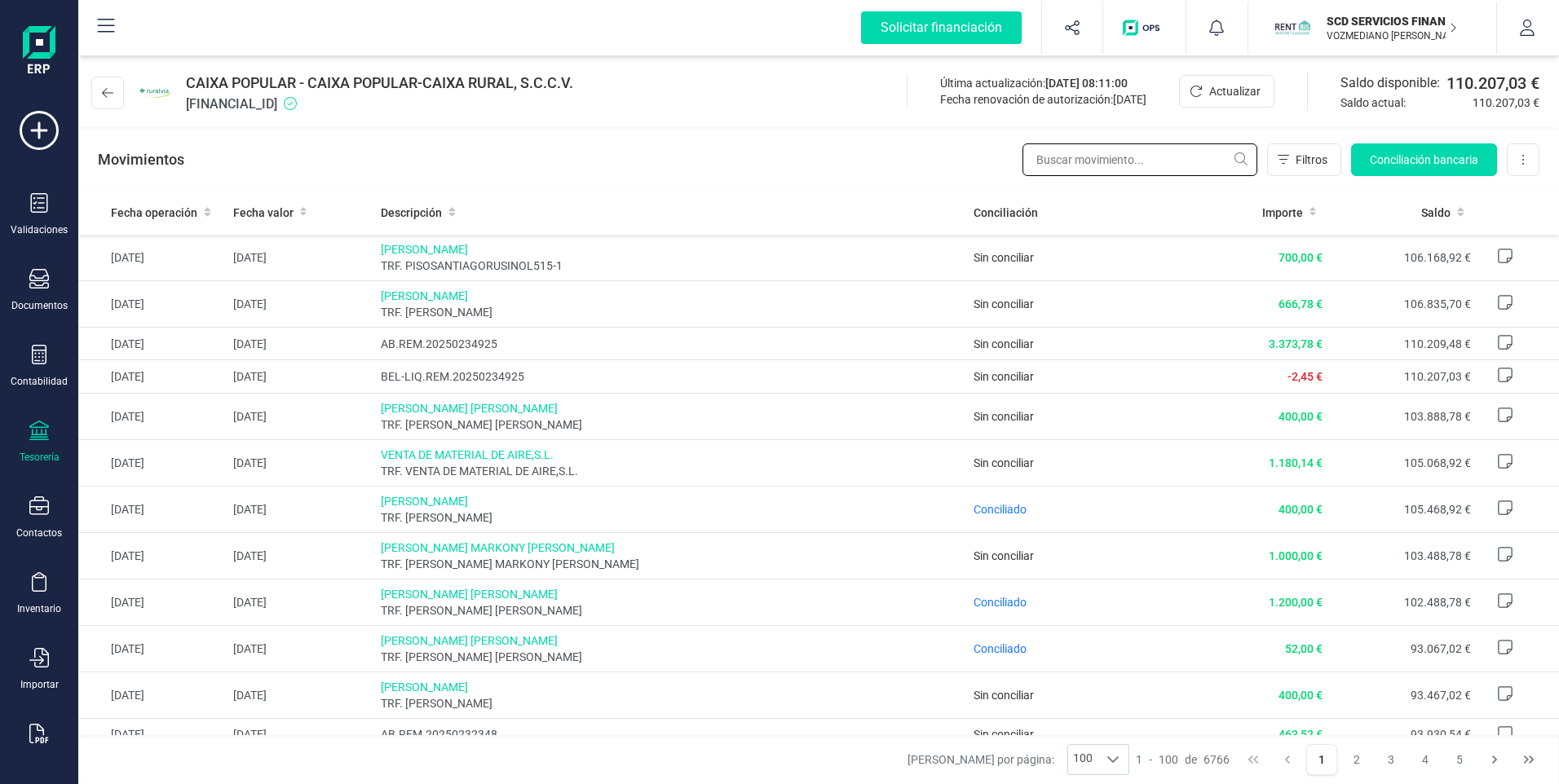
click at [1115, 157] on input "text" at bounding box center [1140, 160] width 235 height 33
type input "[PERSON_NAME]"
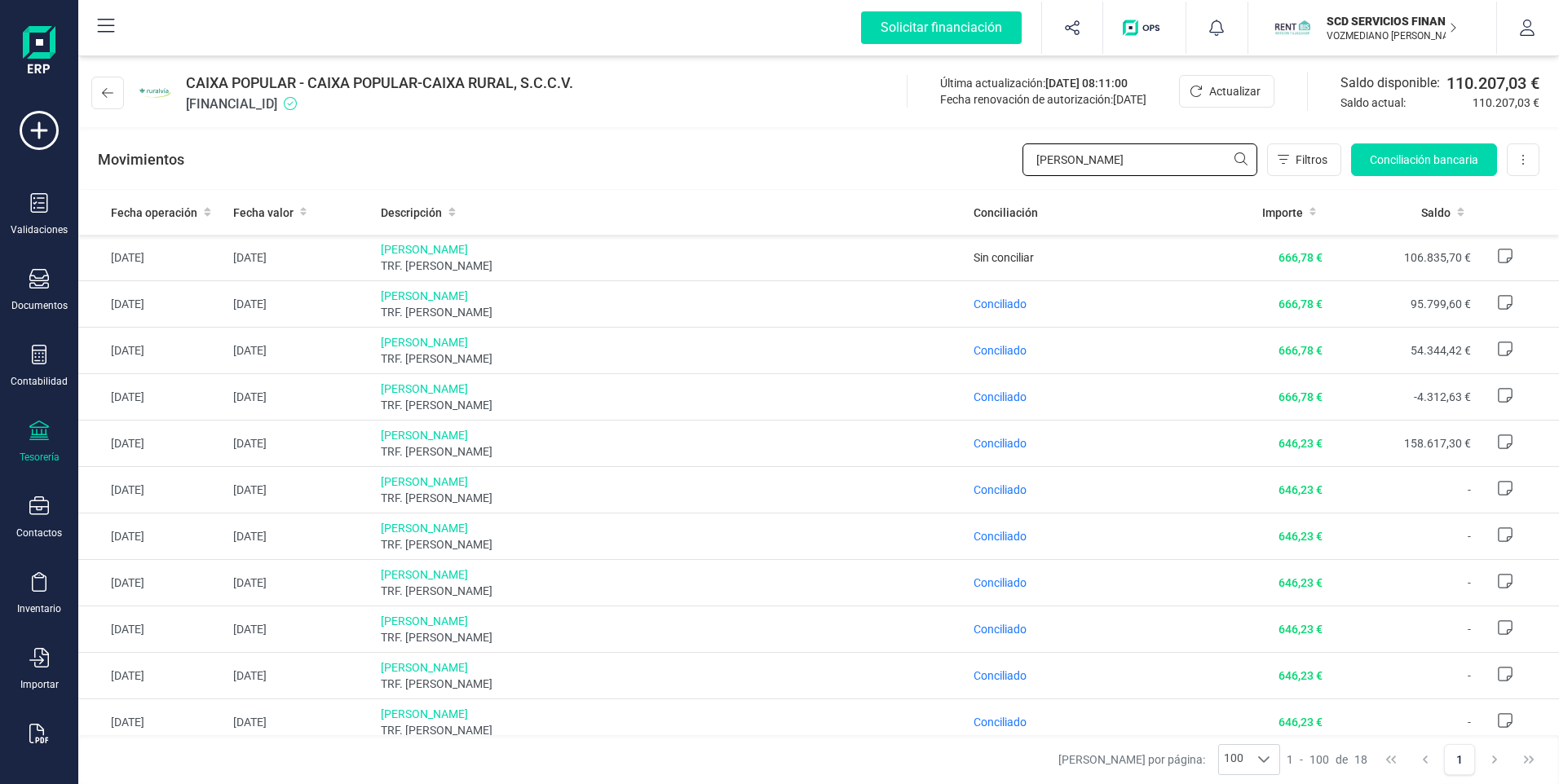
drag, startPoint x: 1148, startPoint y: 167, endPoint x: 973, endPoint y: 154, distance: 175.5
click at [973, 154] on div "Movimientos [PERSON_NAME] Filtros Conciliación bancaria Descargar Excel Elimina…" at bounding box center [818, 159] width 1481 height 58
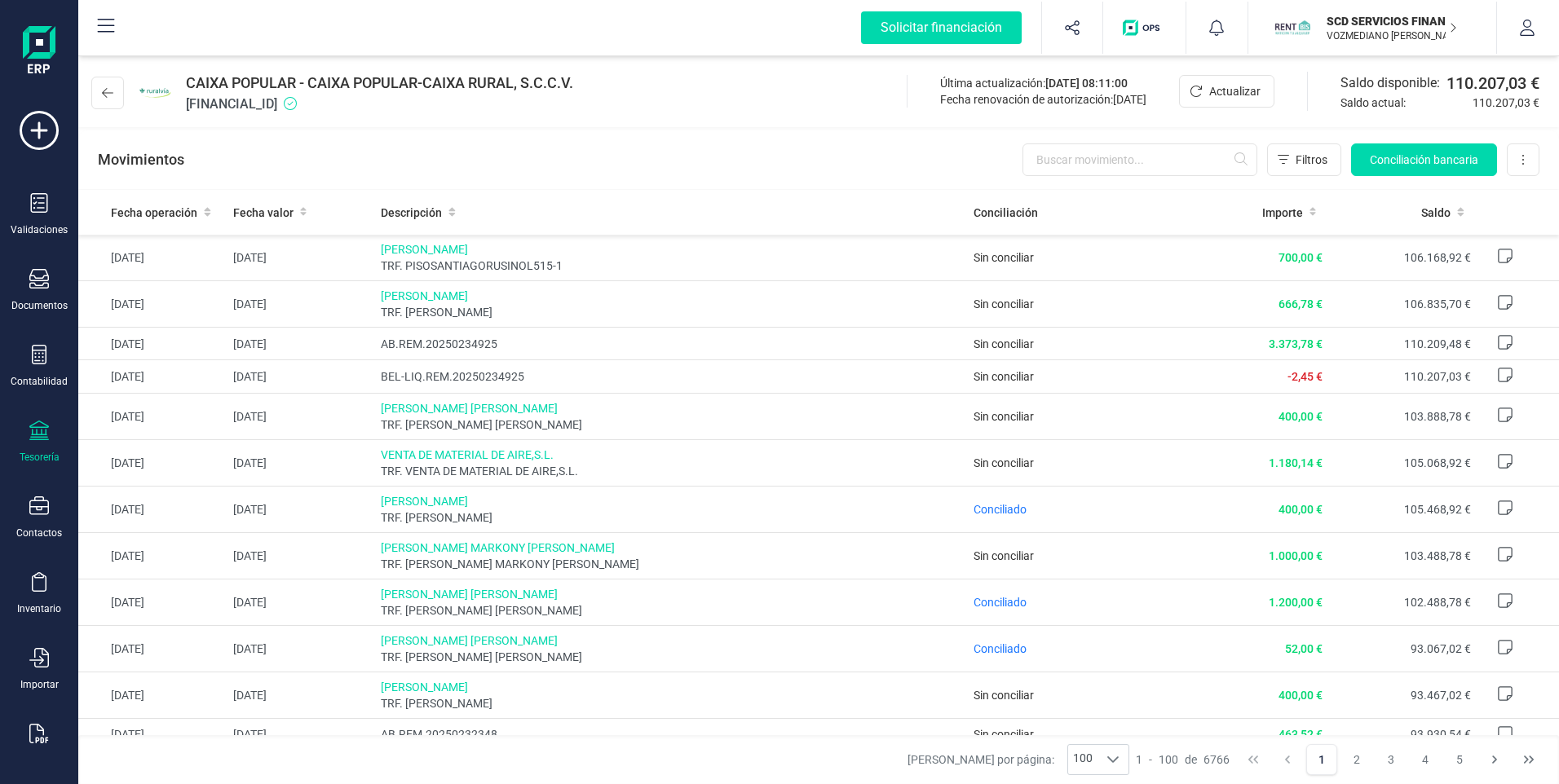
click at [1372, 25] on p "SCD SERVICIOS FINANCIEROS SL" at bounding box center [1391, 21] width 131 height 16
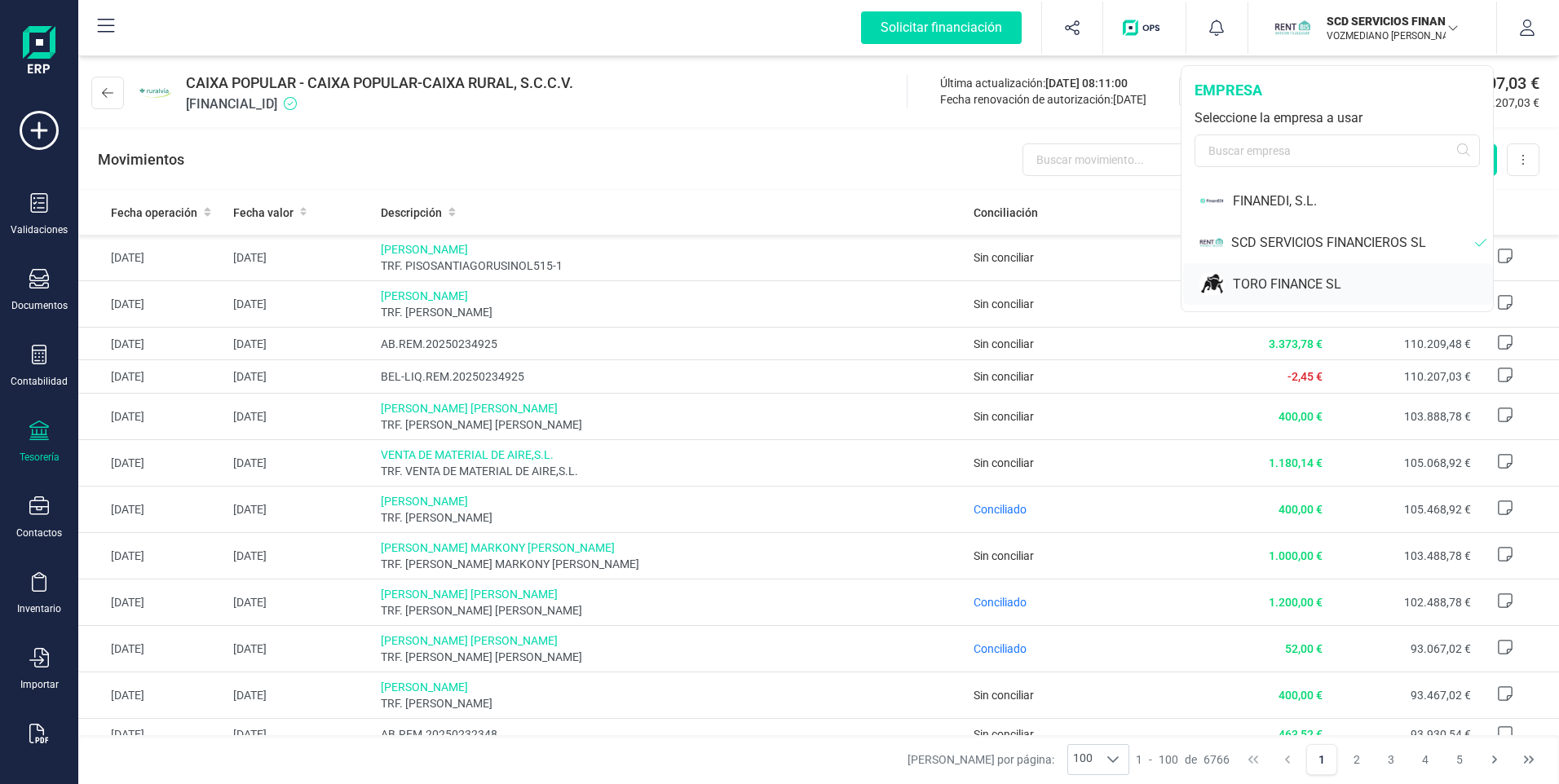
click at [1291, 281] on div "TORO FINANCE SL" at bounding box center [1363, 285] width 260 height 20
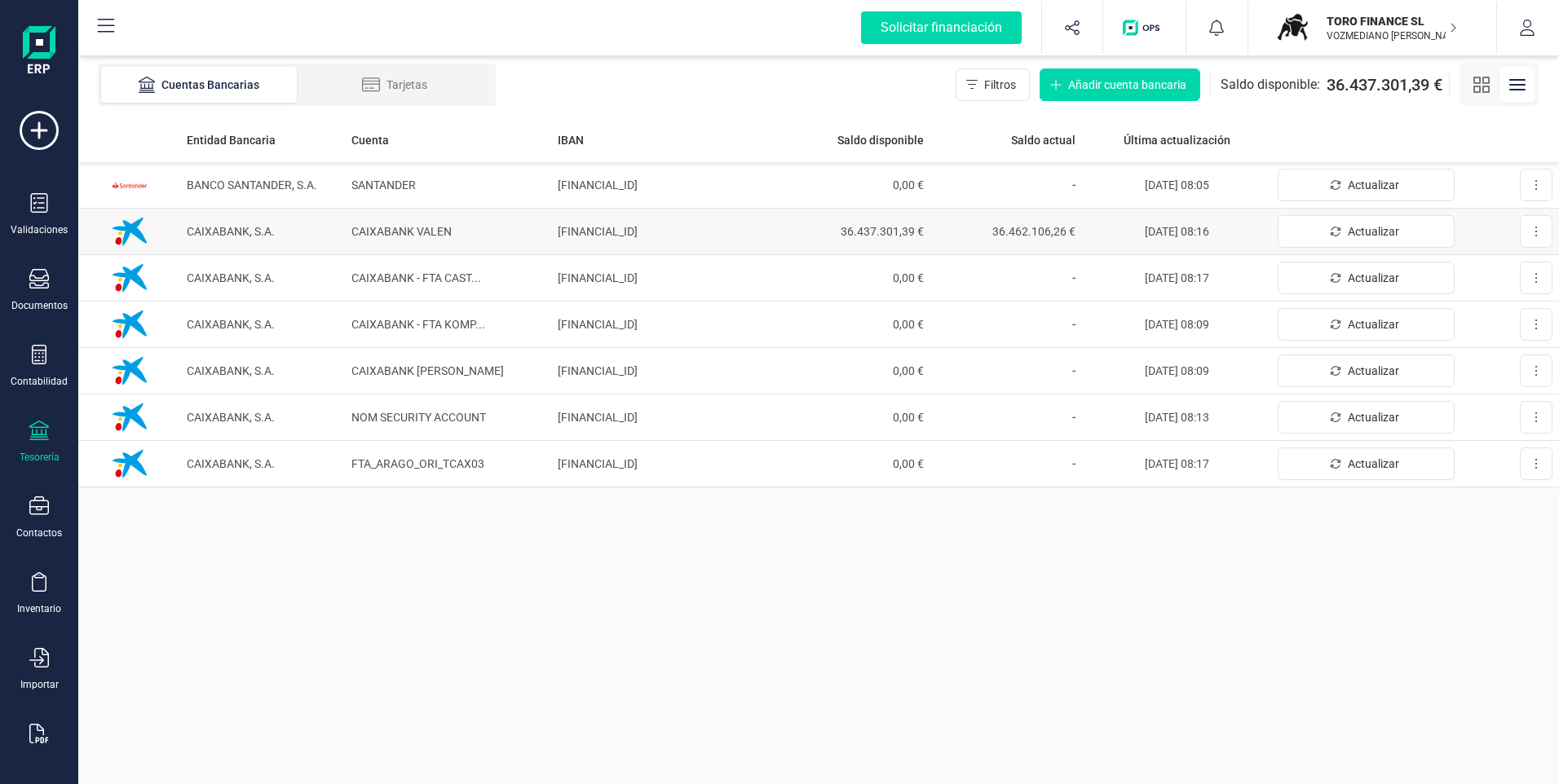
click at [643, 232] on td "[FINANCIAL_ID]" at bounding box center [665, 232] width 228 height 47
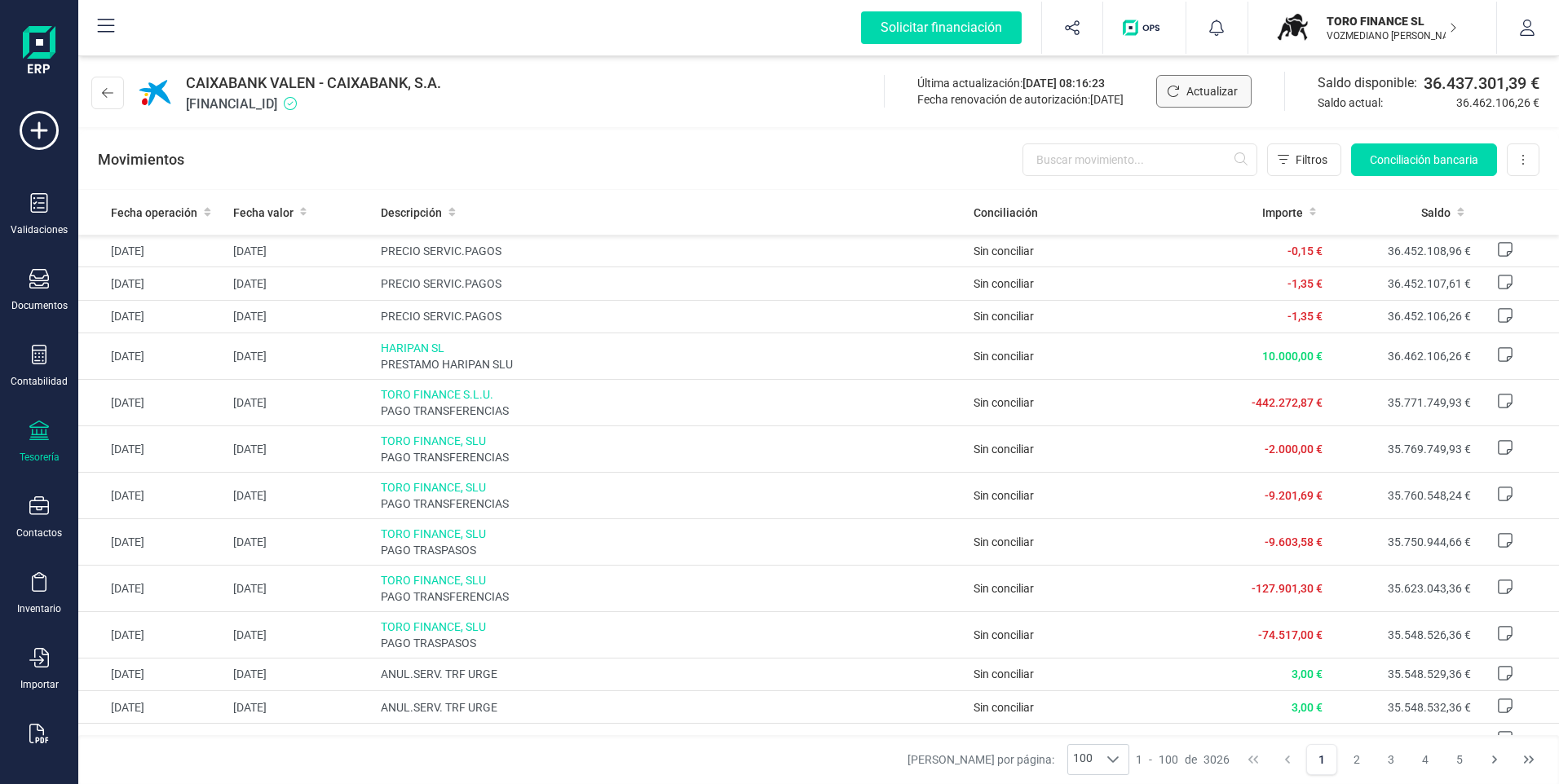
click at [1205, 89] on span "Actualizar" at bounding box center [1212, 91] width 52 height 16
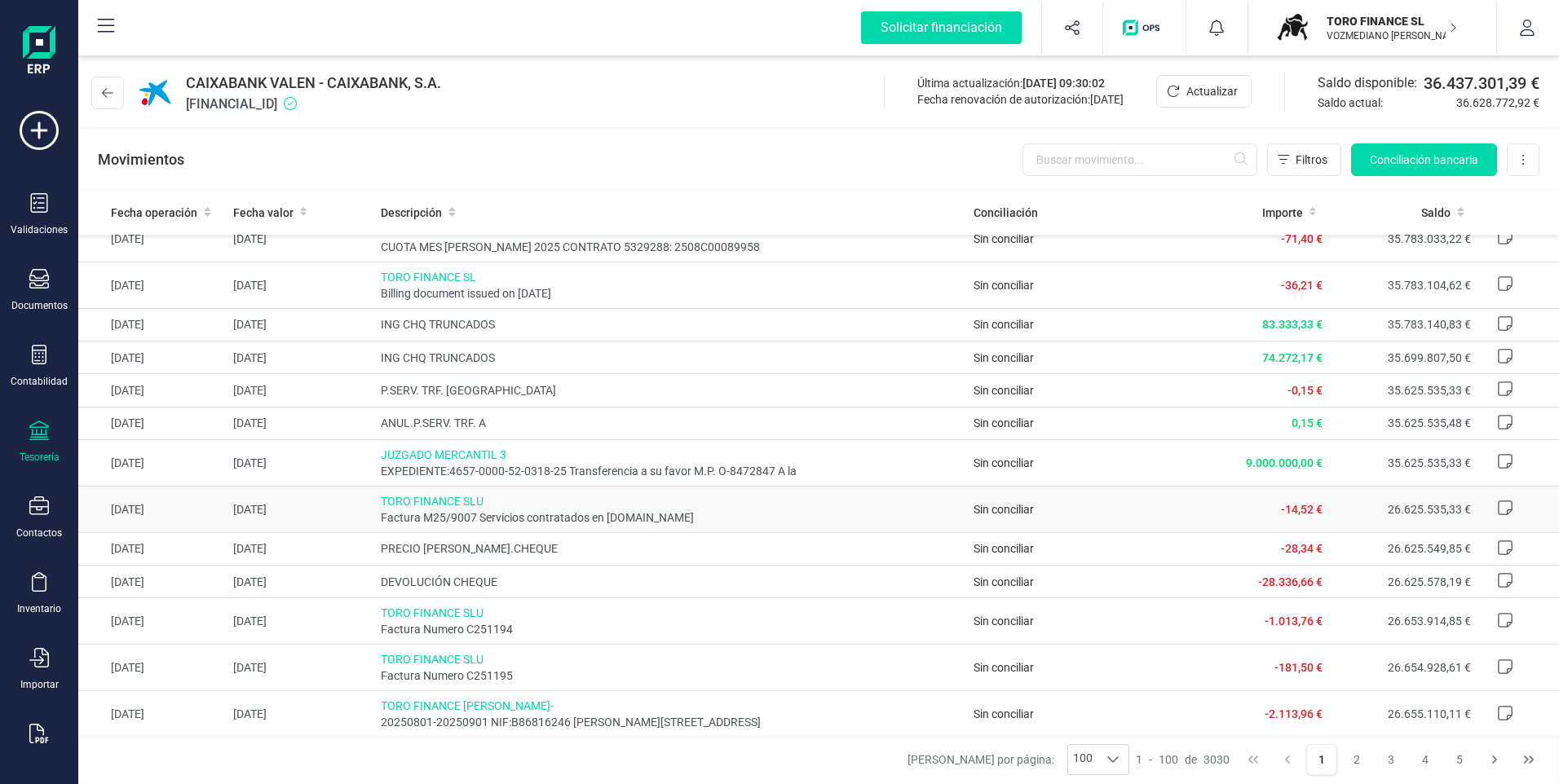
scroll to position [1060, 0]
